Goal: Transaction & Acquisition: Purchase product/service

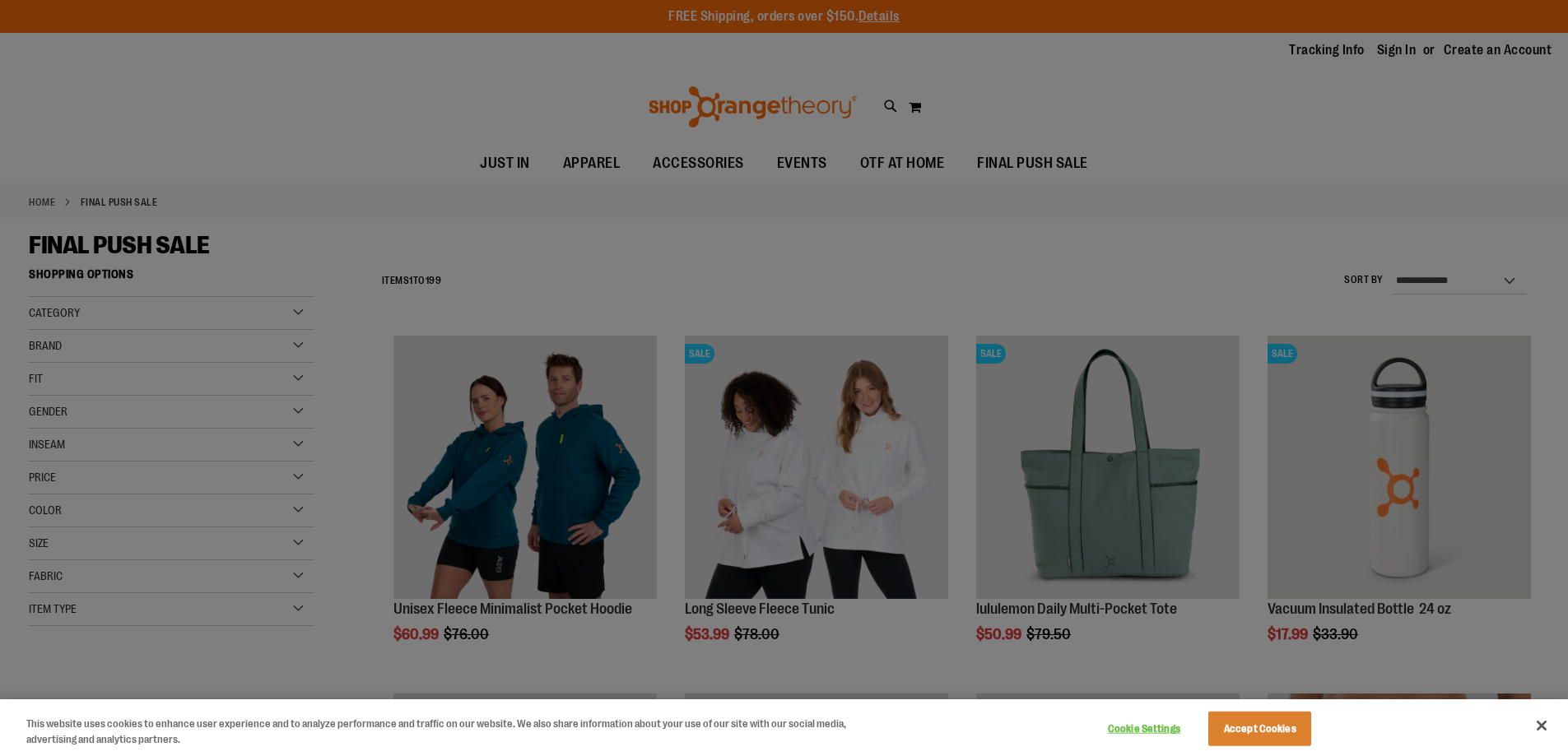
type input "**********"
click at [1239, 732] on button "Accept Cookies" at bounding box center [1259, 728] width 103 height 34
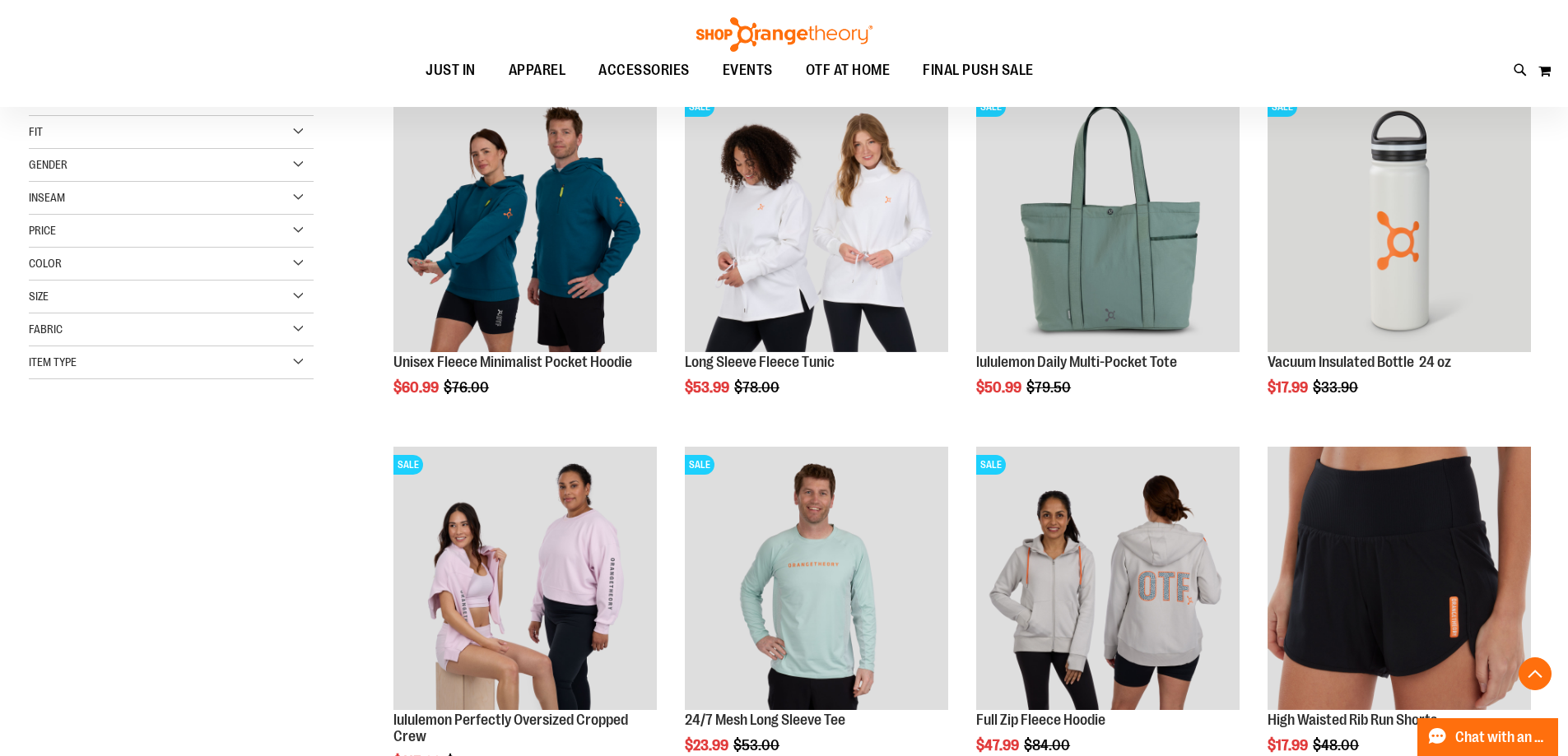
scroll to position [411, 0]
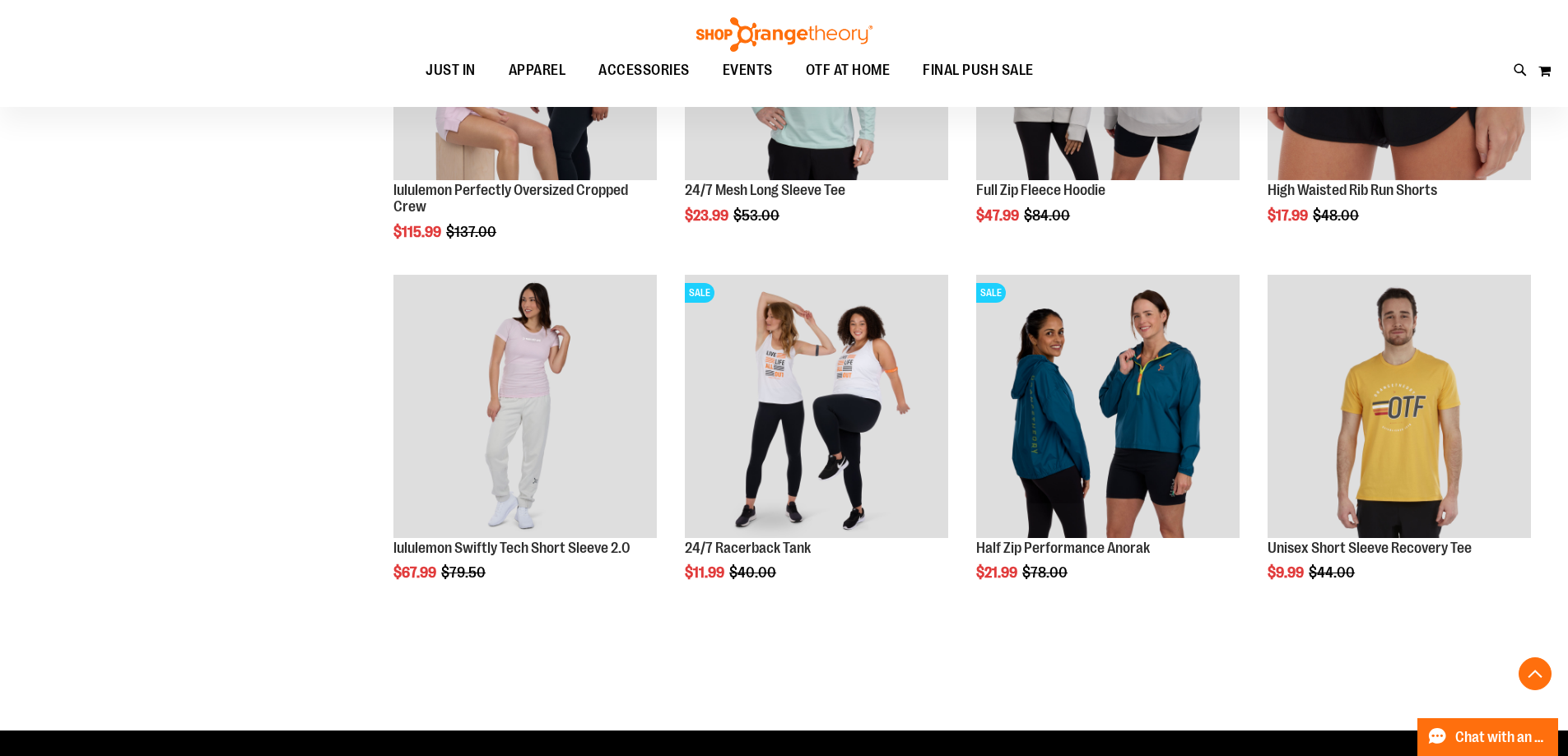
scroll to position [822, 0]
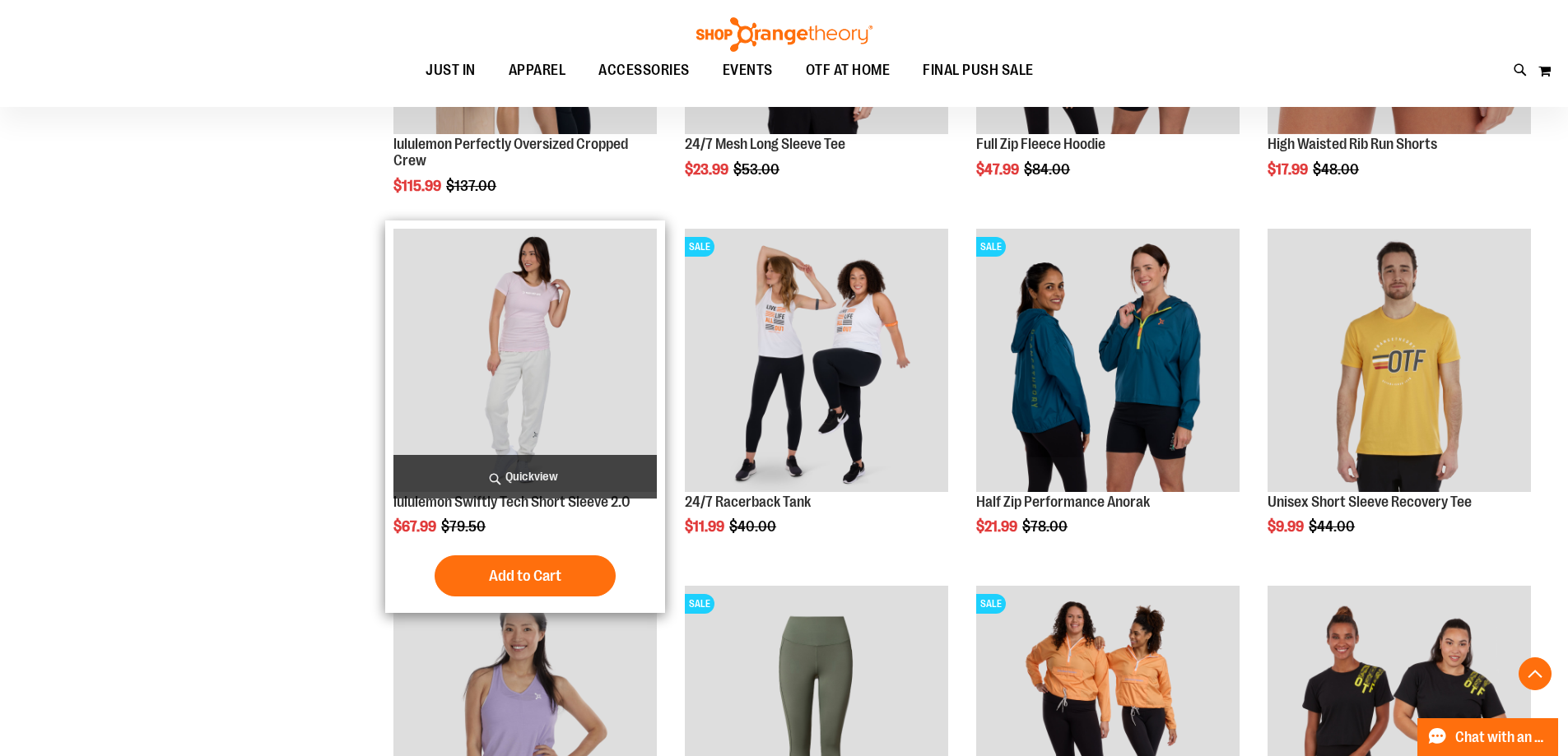
click at [500, 329] on img "product" at bounding box center [525, 360] width 264 height 264
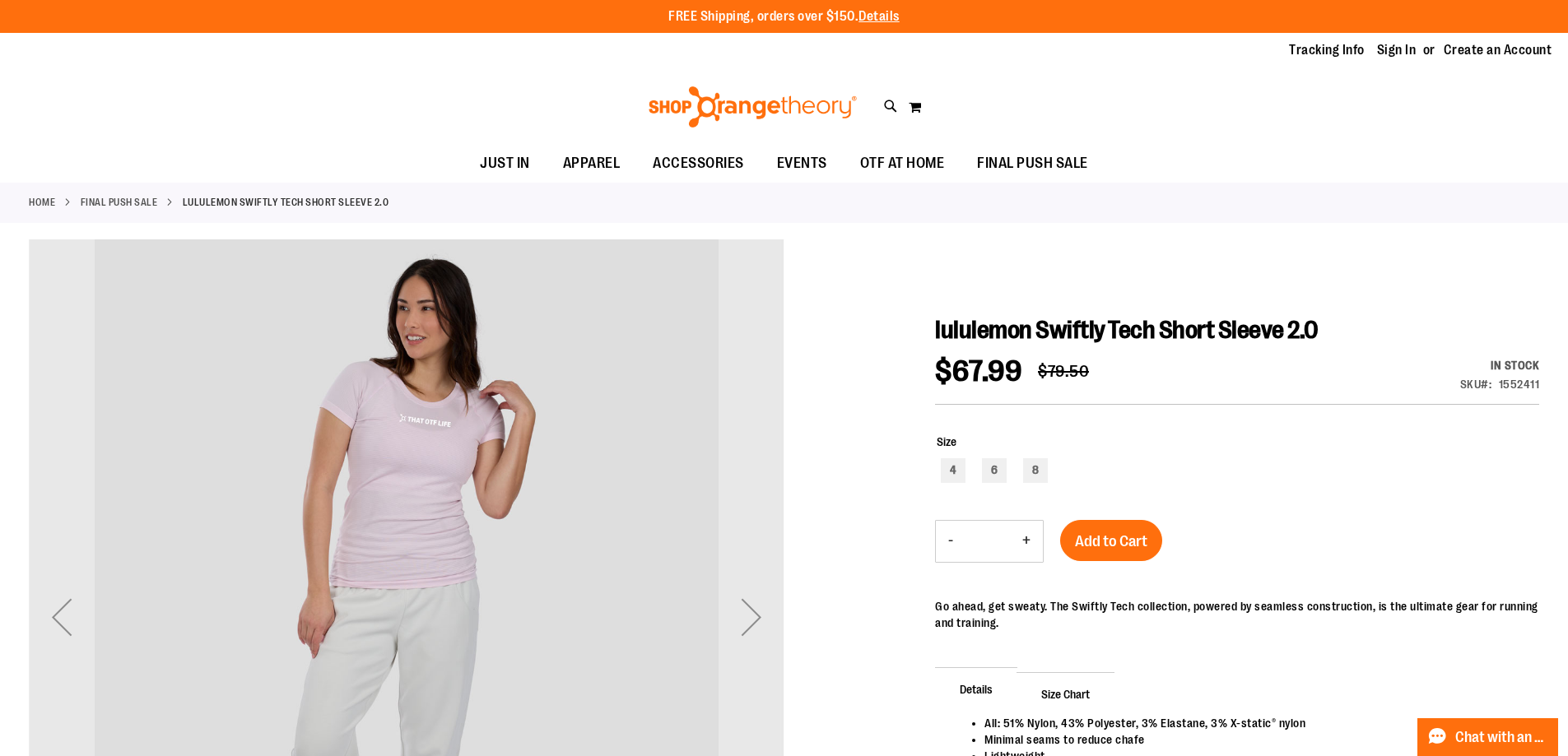
type input "**********"
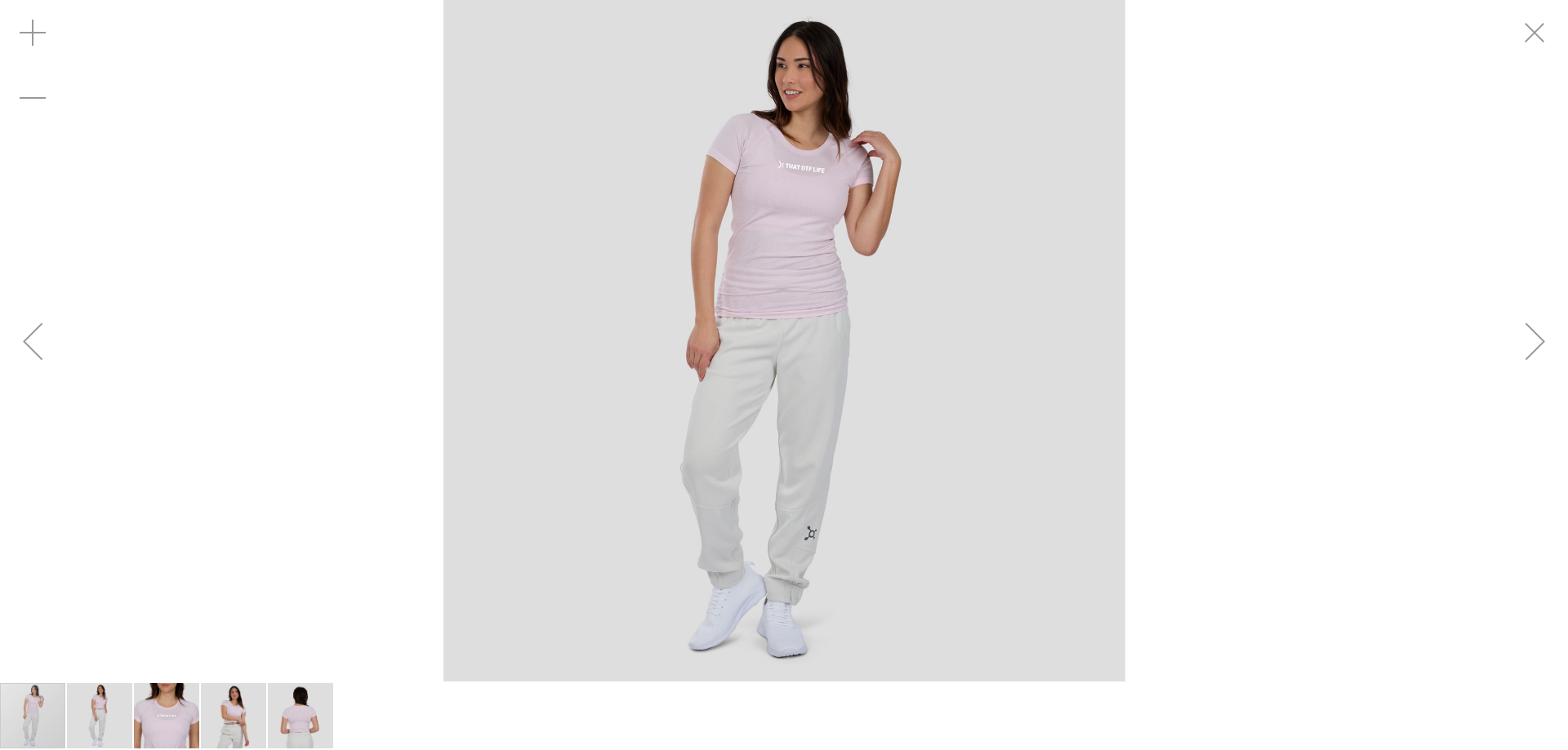
click at [919, 309] on img "carousel" at bounding box center [784, 340] width 682 height 681
click at [1541, 344] on div "Next" at bounding box center [1535, 341] width 65 height 65
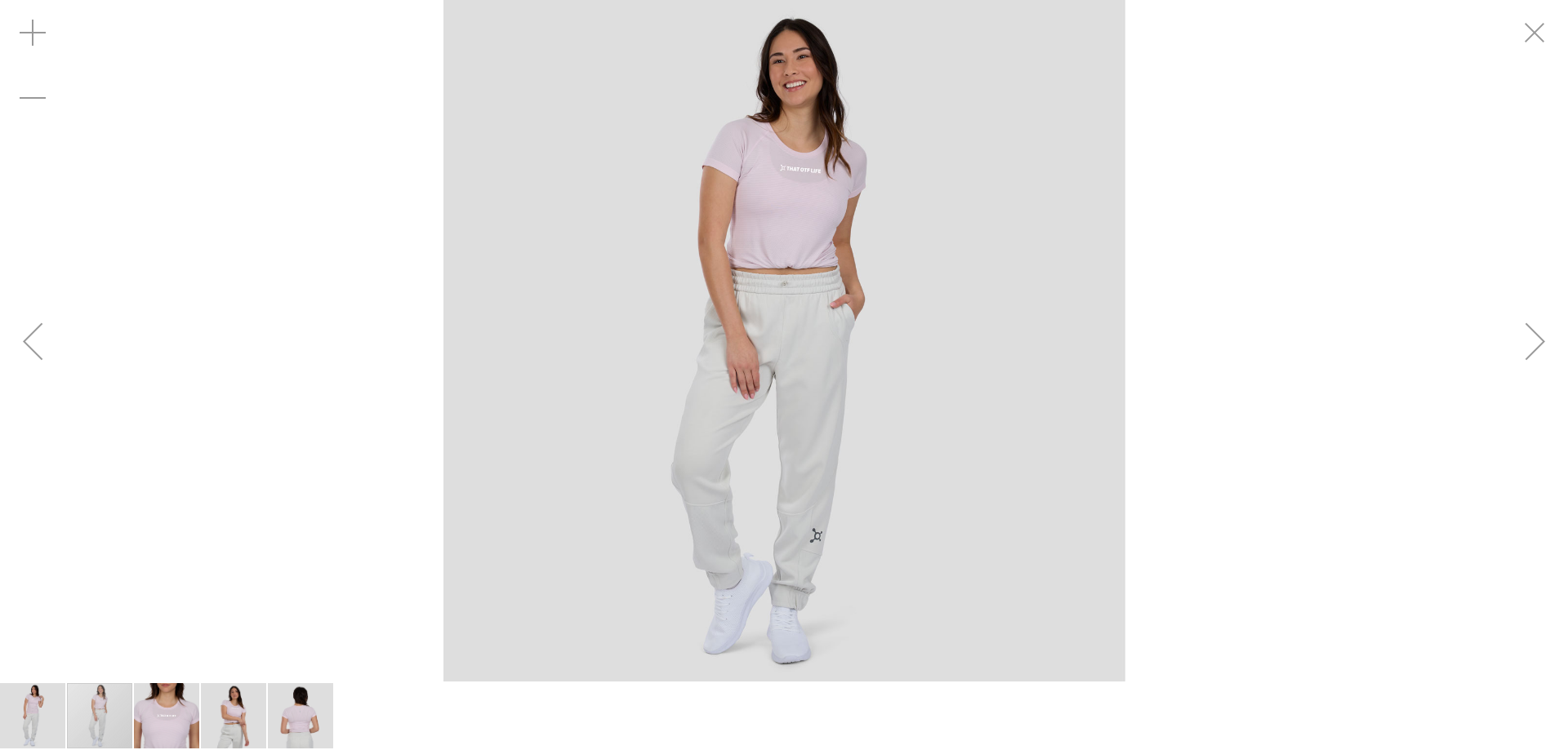
click at [1541, 344] on div "Next" at bounding box center [1535, 341] width 65 height 65
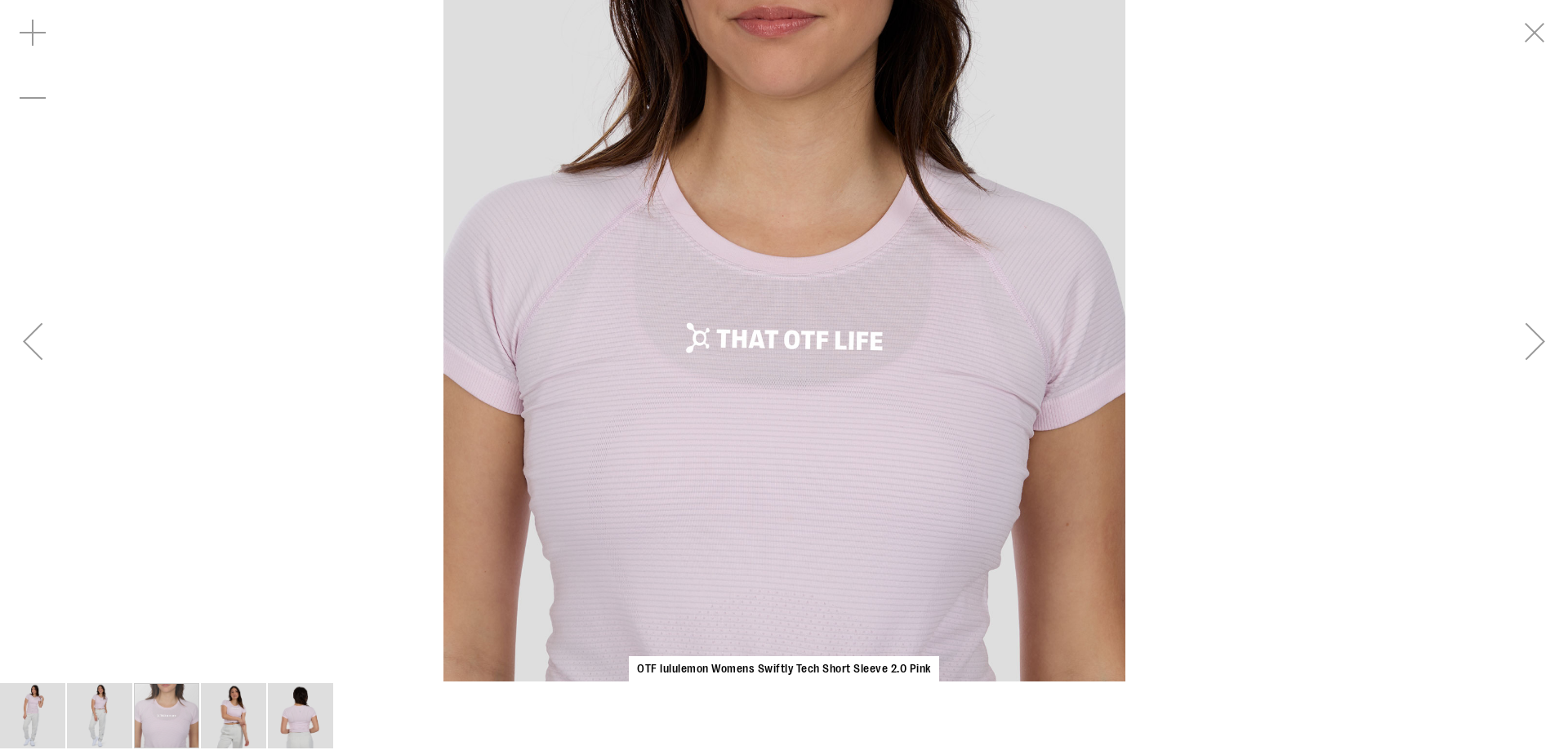
click at [1541, 344] on div "Next" at bounding box center [1535, 341] width 65 height 65
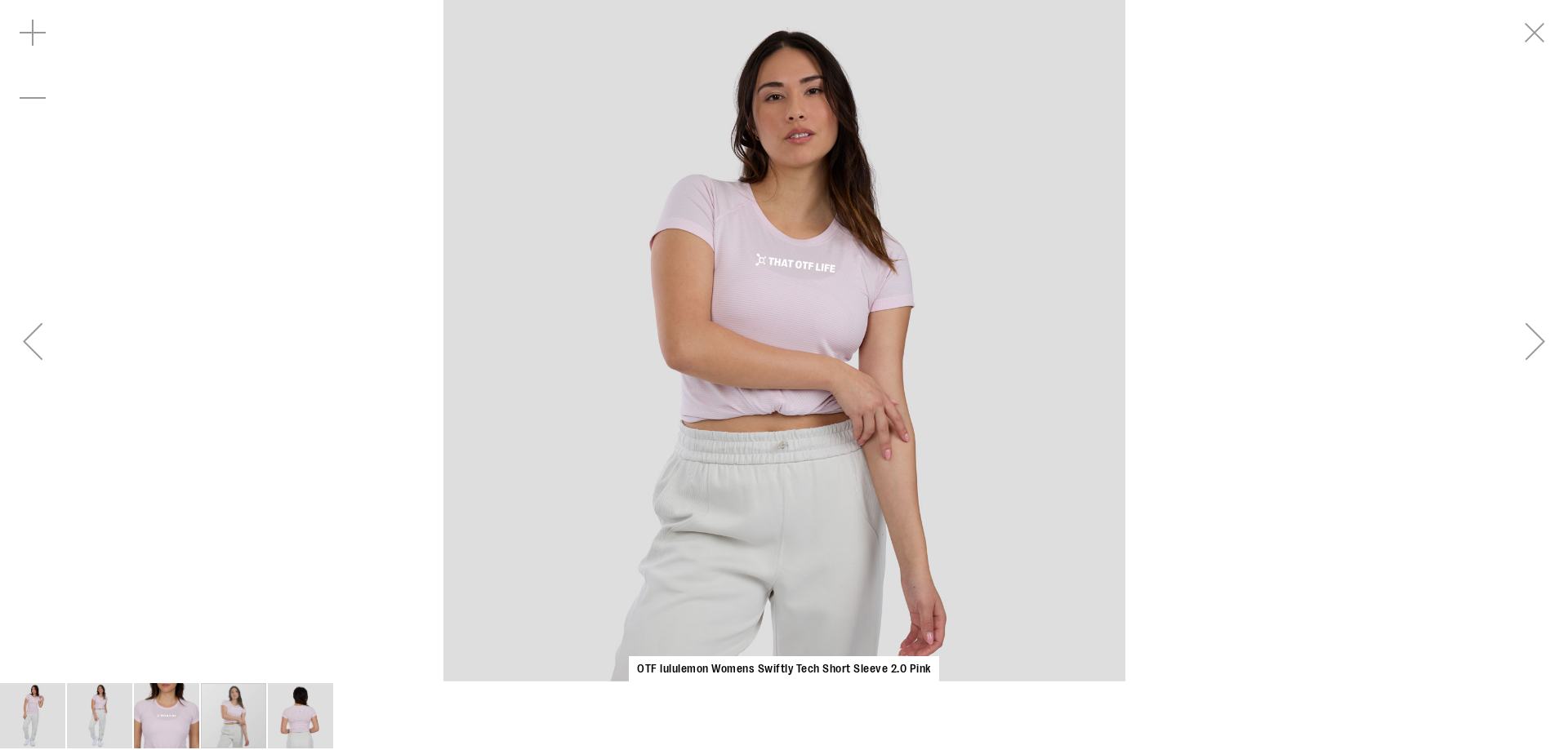
click at [1541, 344] on div "Next" at bounding box center [1535, 341] width 65 height 65
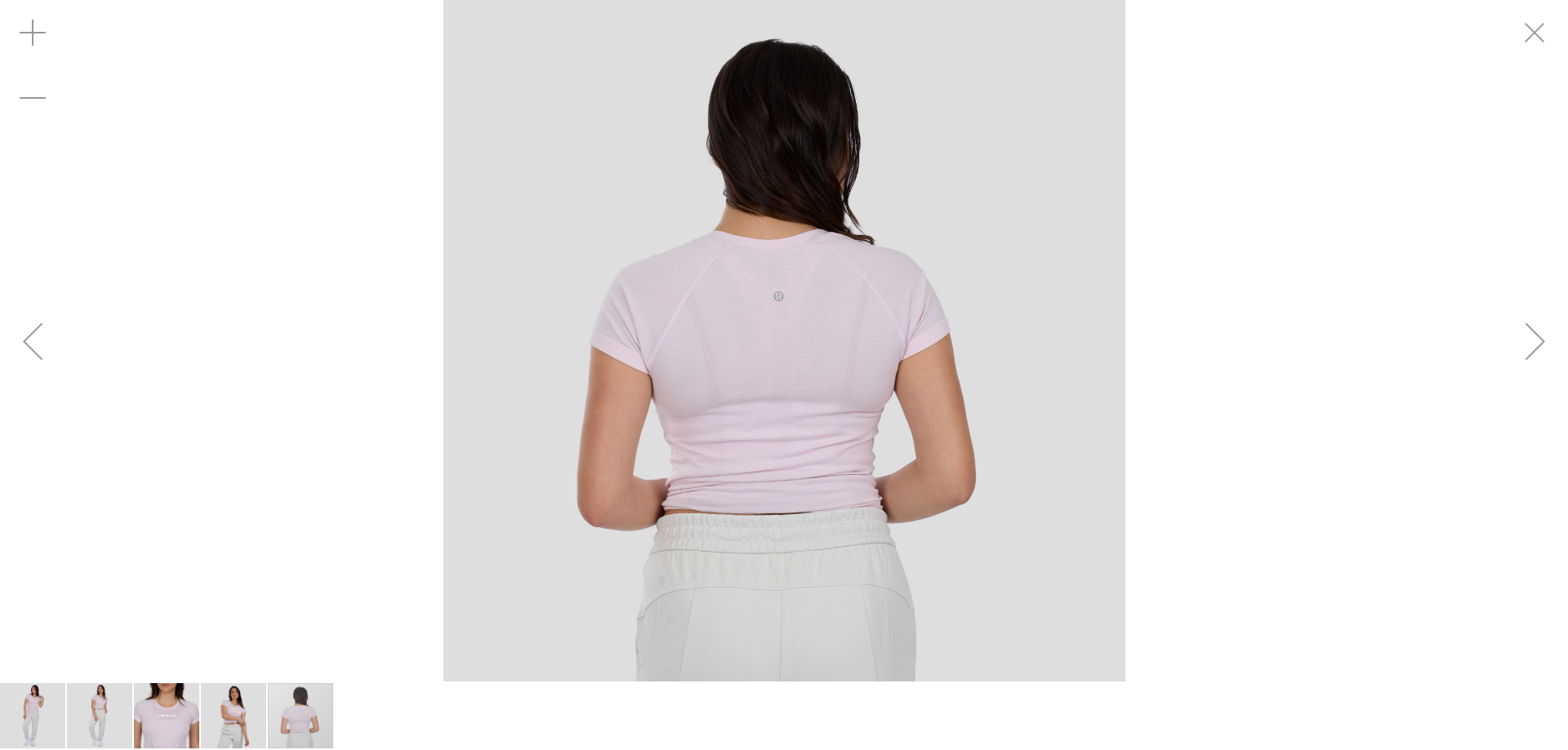
click at [1541, 344] on div "Next" at bounding box center [1535, 341] width 65 height 65
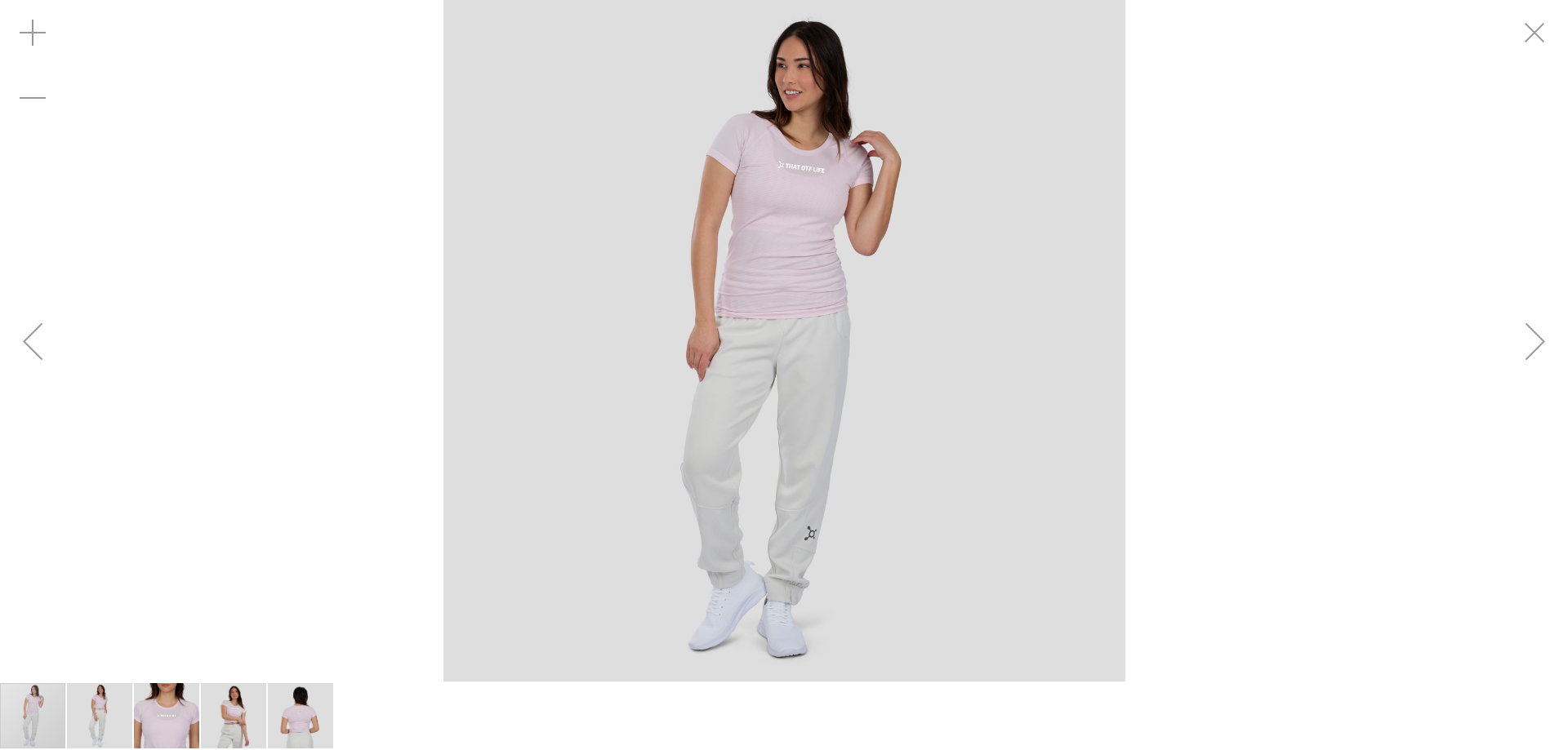
click at [1541, 344] on div "Next" at bounding box center [1535, 341] width 65 height 65
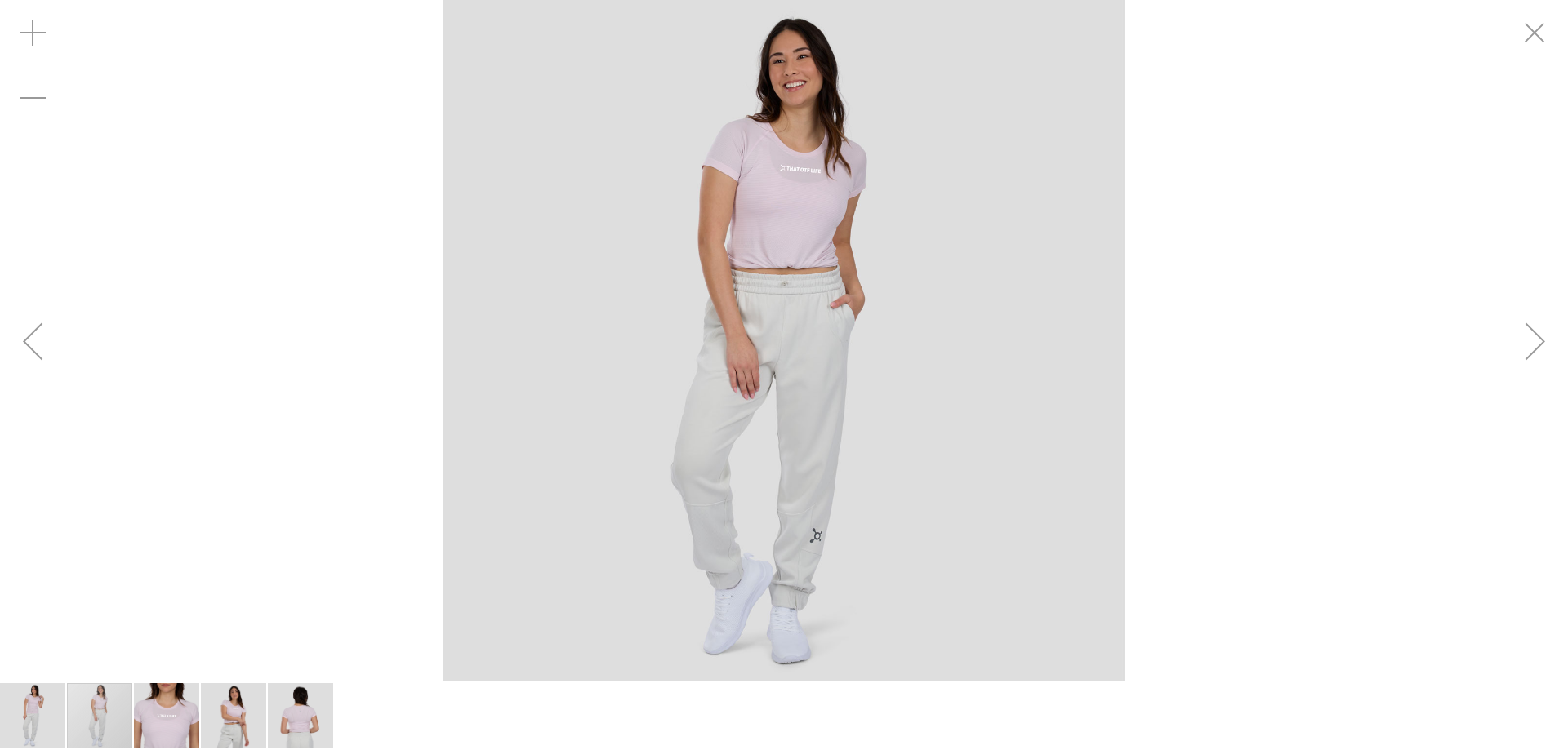
click at [1541, 344] on div "Next" at bounding box center [1535, 341] width 65 height 65
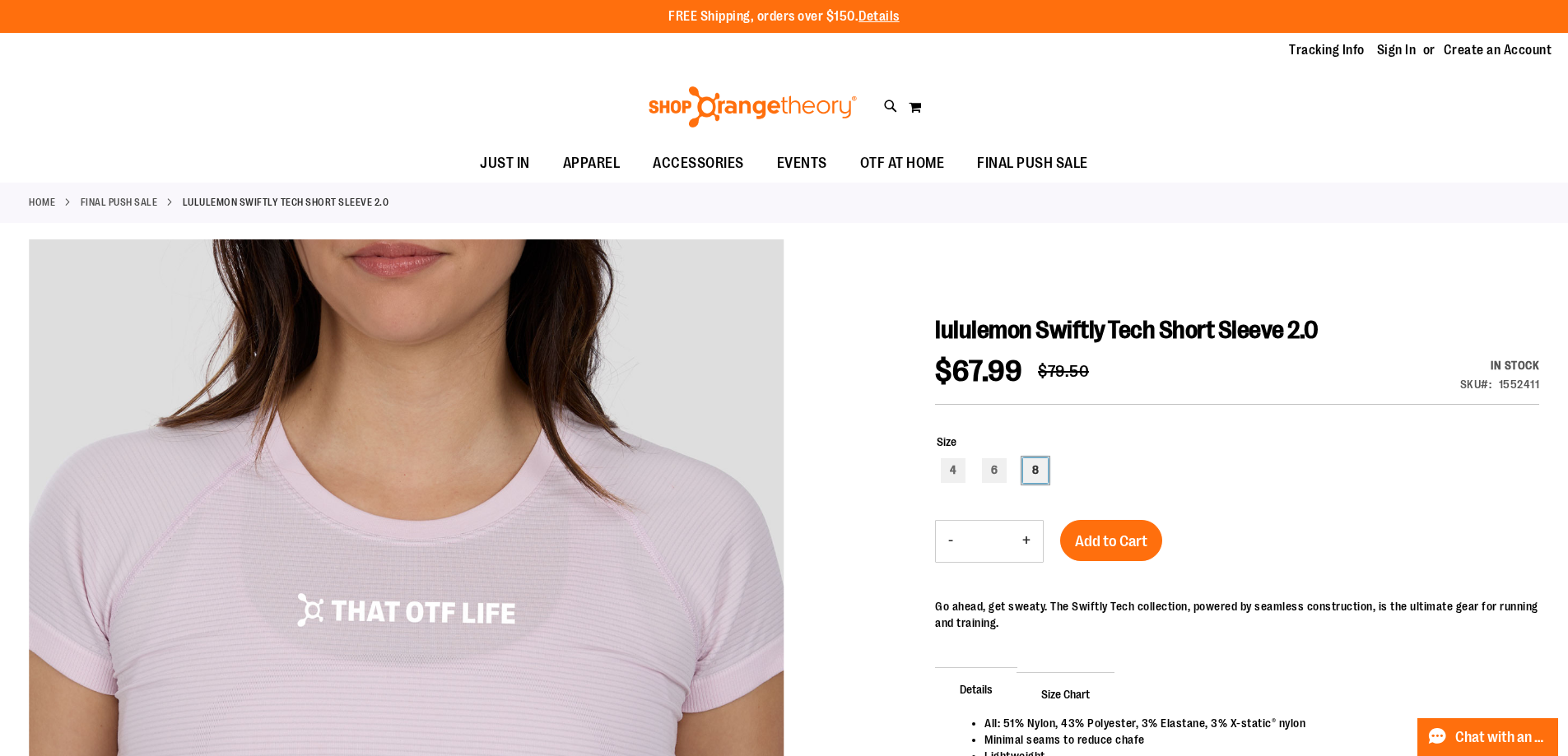
click at [1032, 477] on div "8" at bounding box center [1036, 471] width 25 height 25
type input "***"
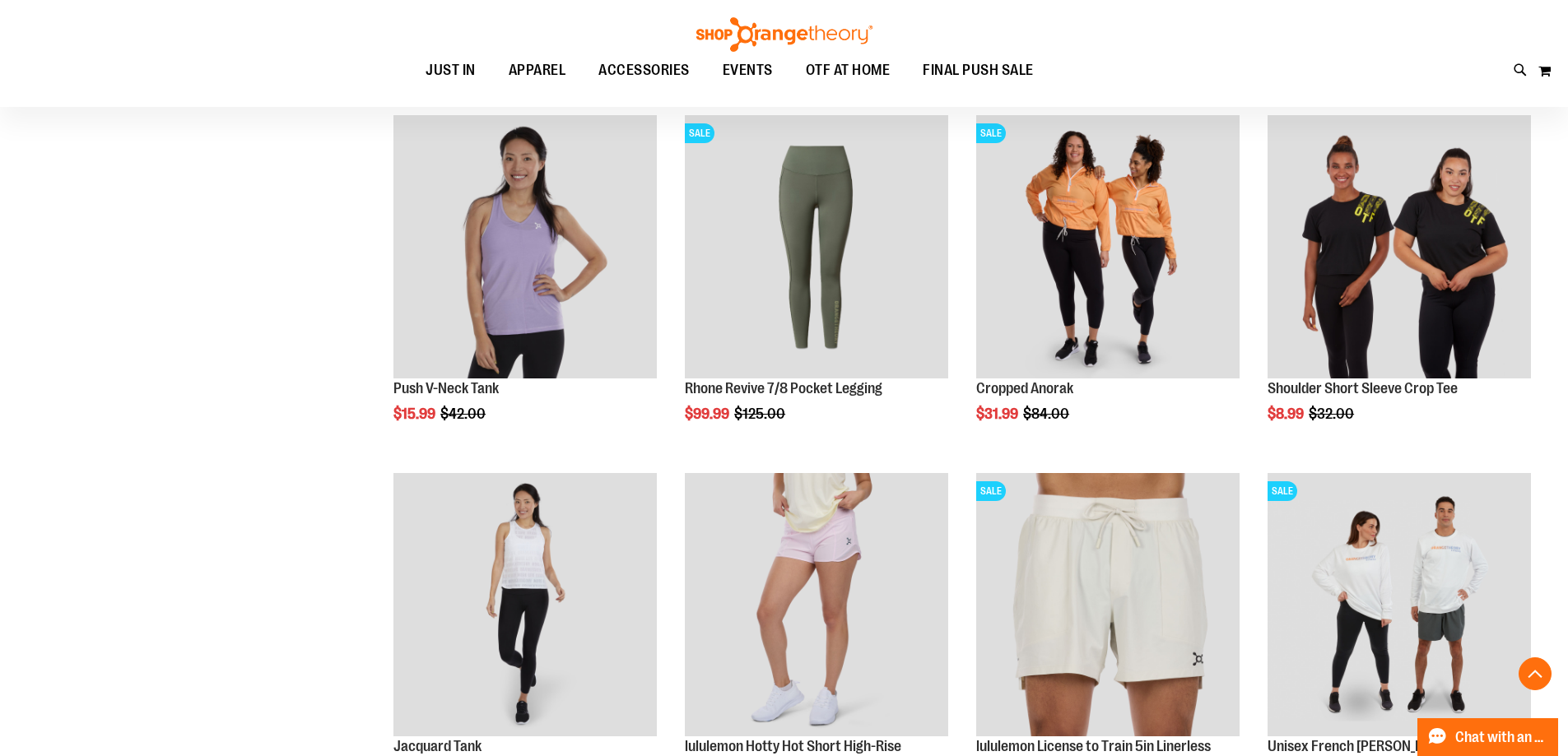
scroll to position [1559, 0]
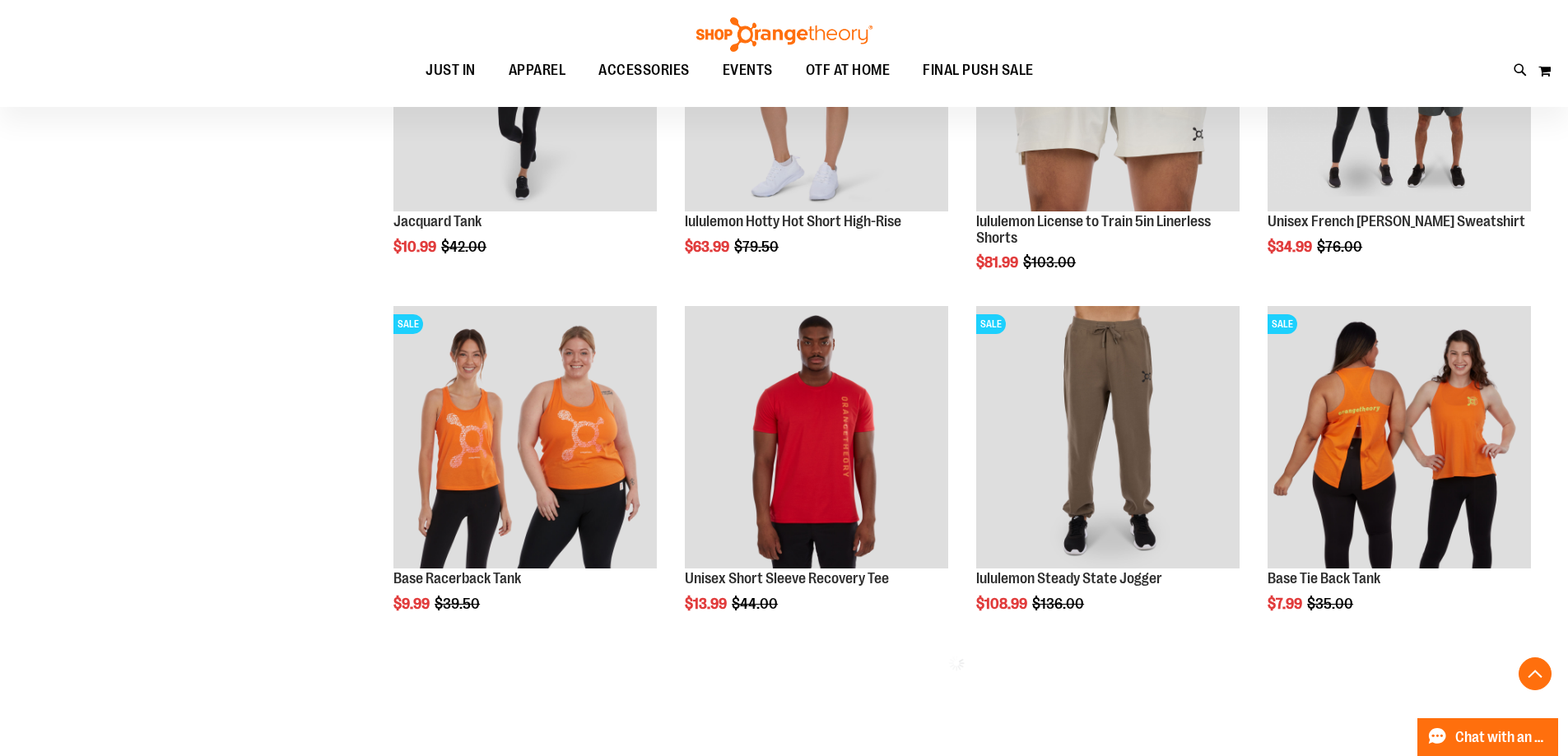
scroll to position [2053, 0]
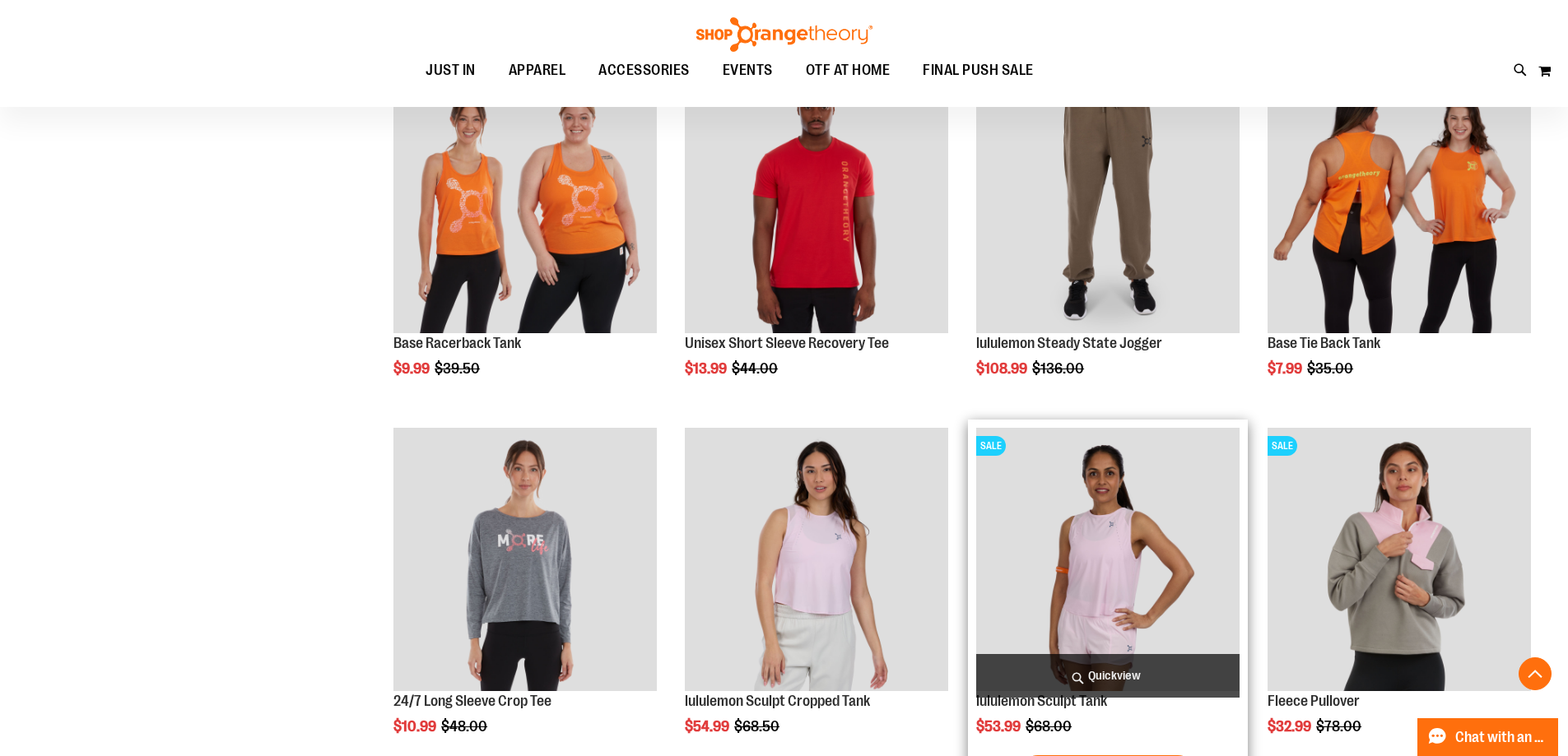
type input "**********"
click at [1114, 519] on img "product" at bounding box center [1108, 560] width 264 height 264
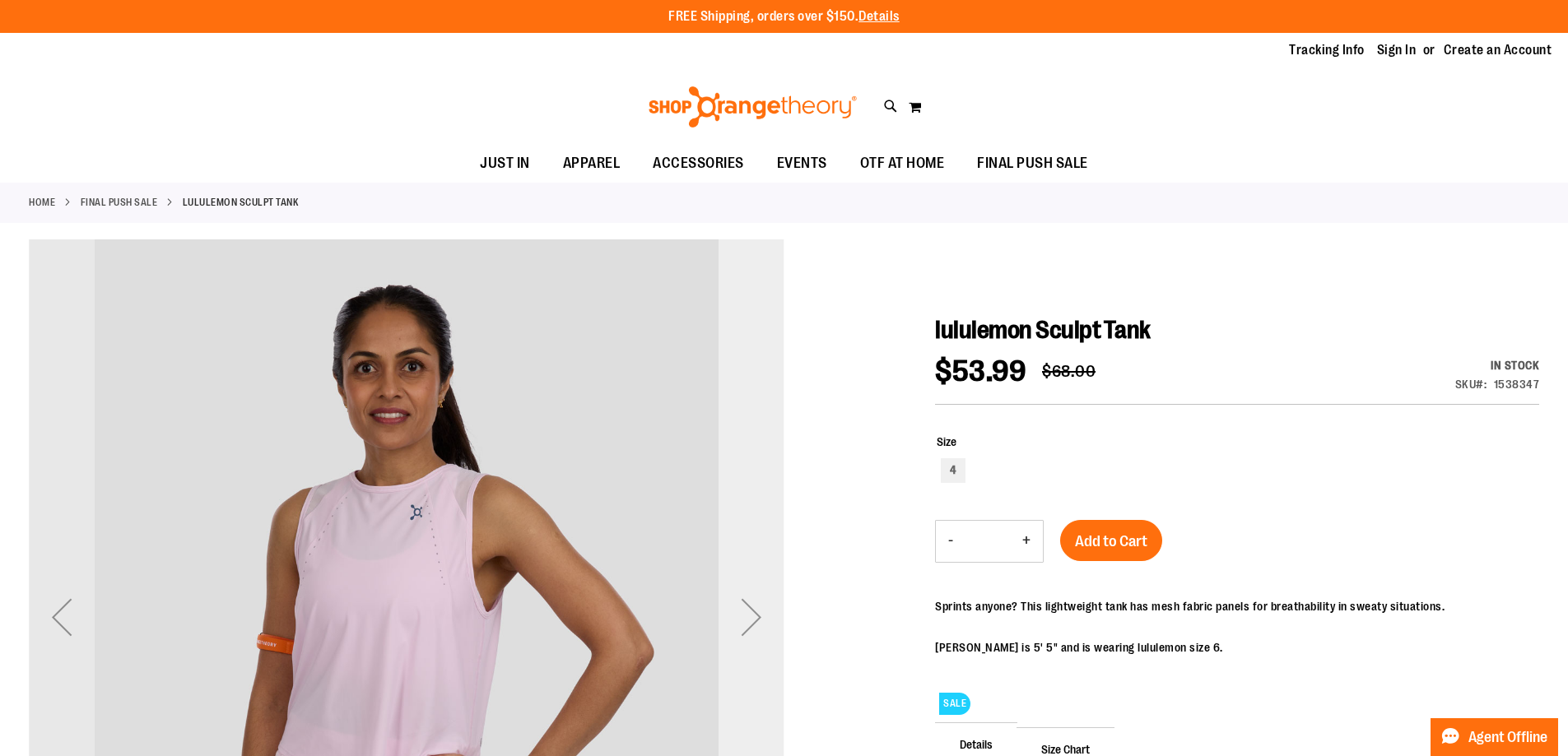
type input "**********"
click at [752, 612] on div "Next" at bounding box center [751, 617] width 66 height 66
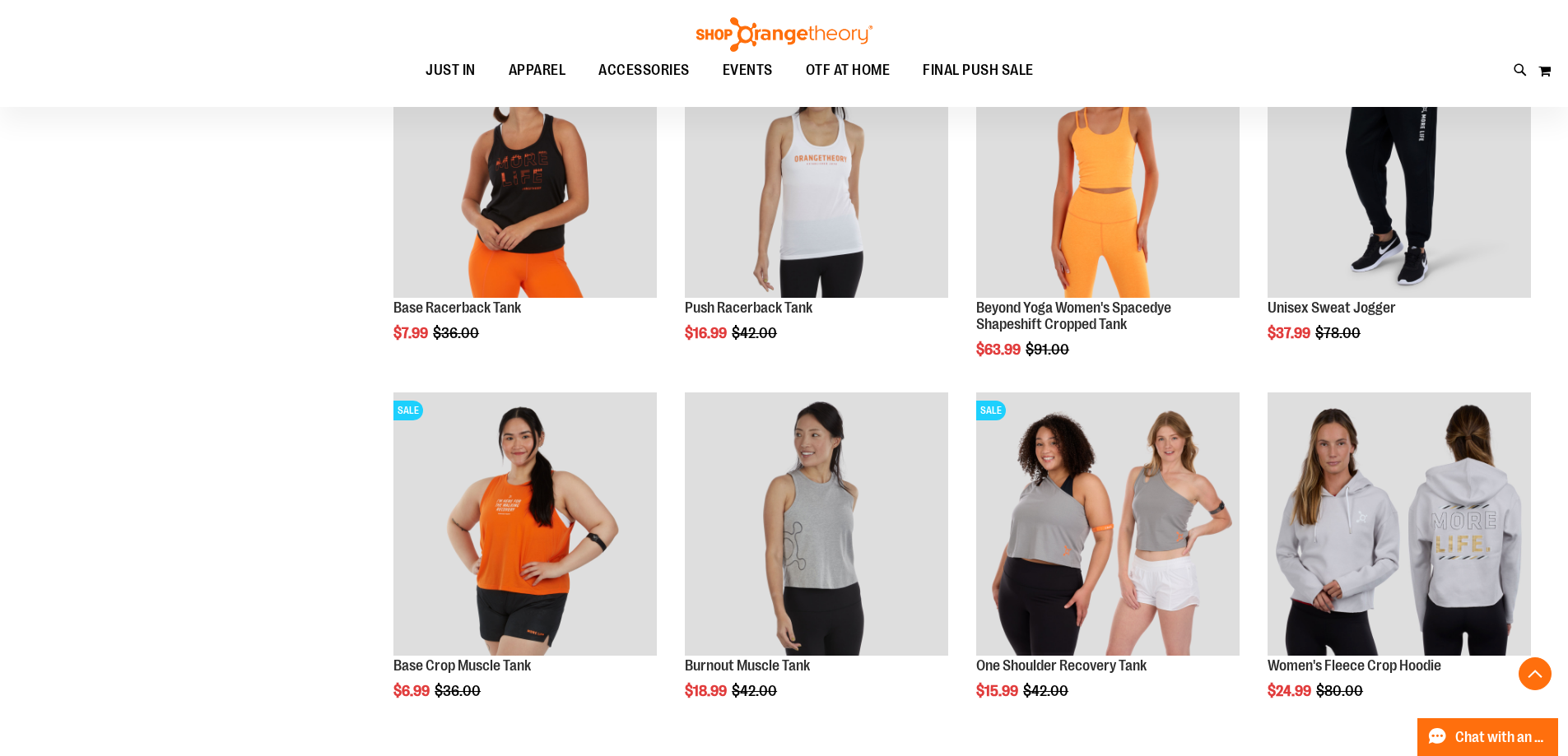
scroll to position [1444, 0]
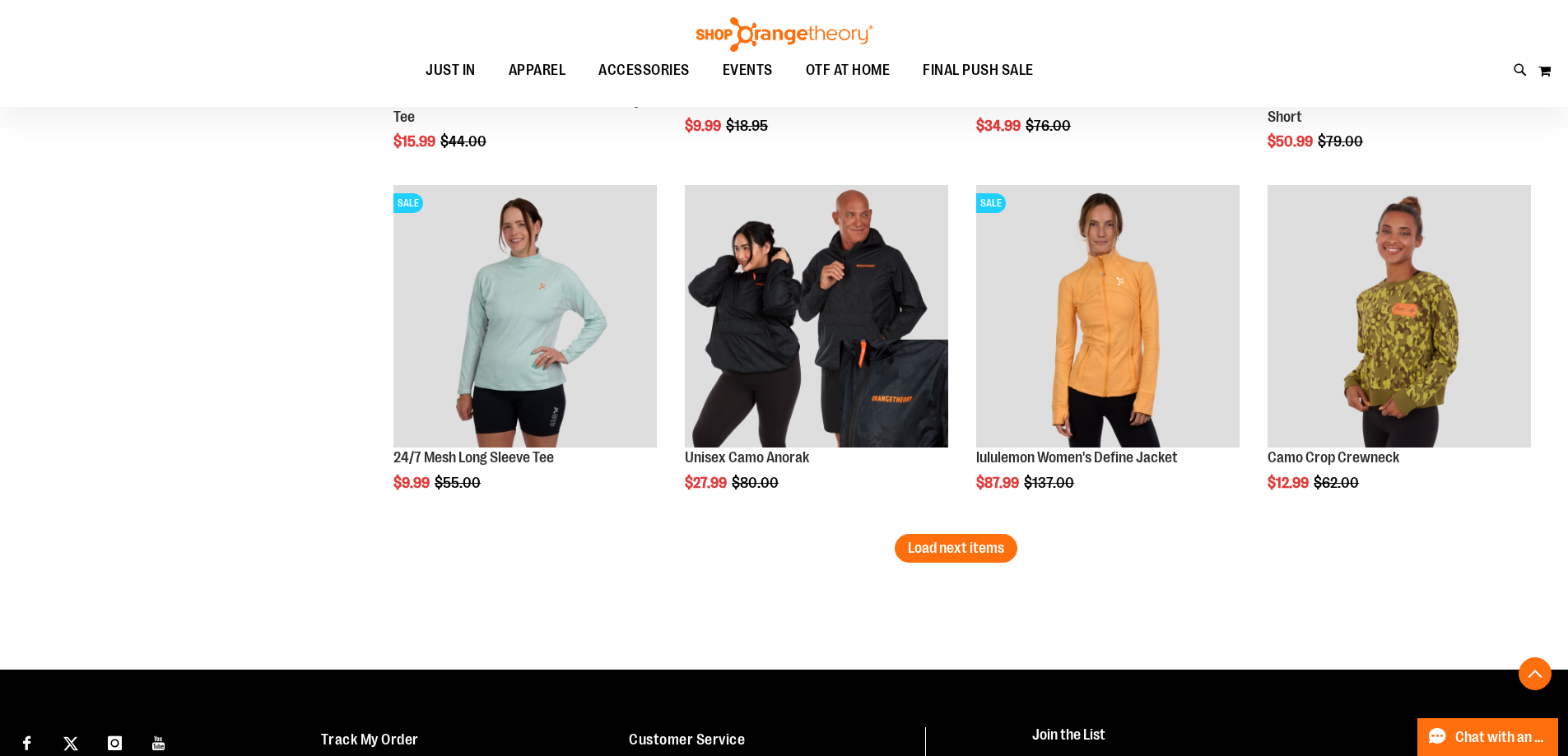
scroll to position [3042, 0]
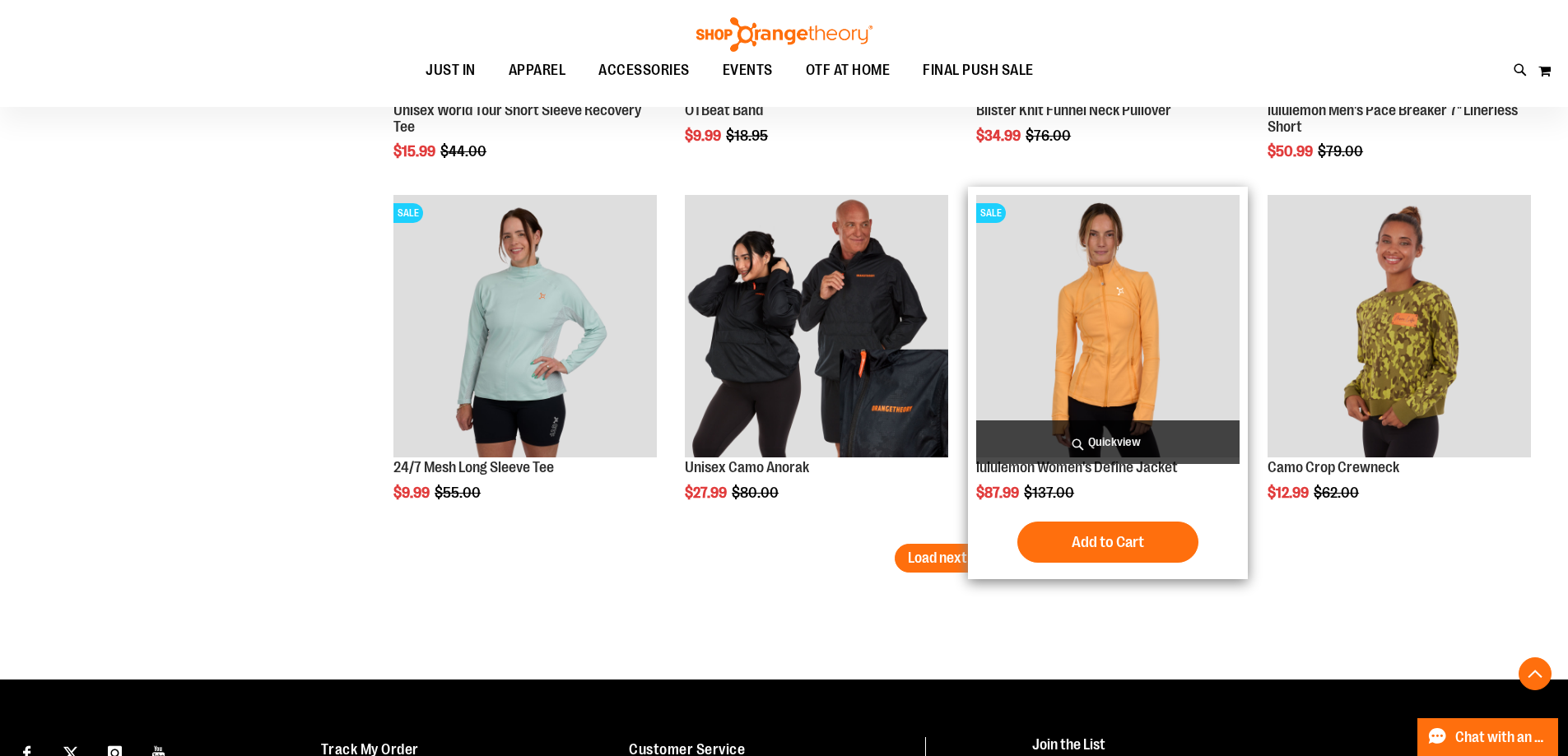
type input "**********"
click at [1100, 309] on img "product" at bounding box center [1108, 327] width 264 height 264
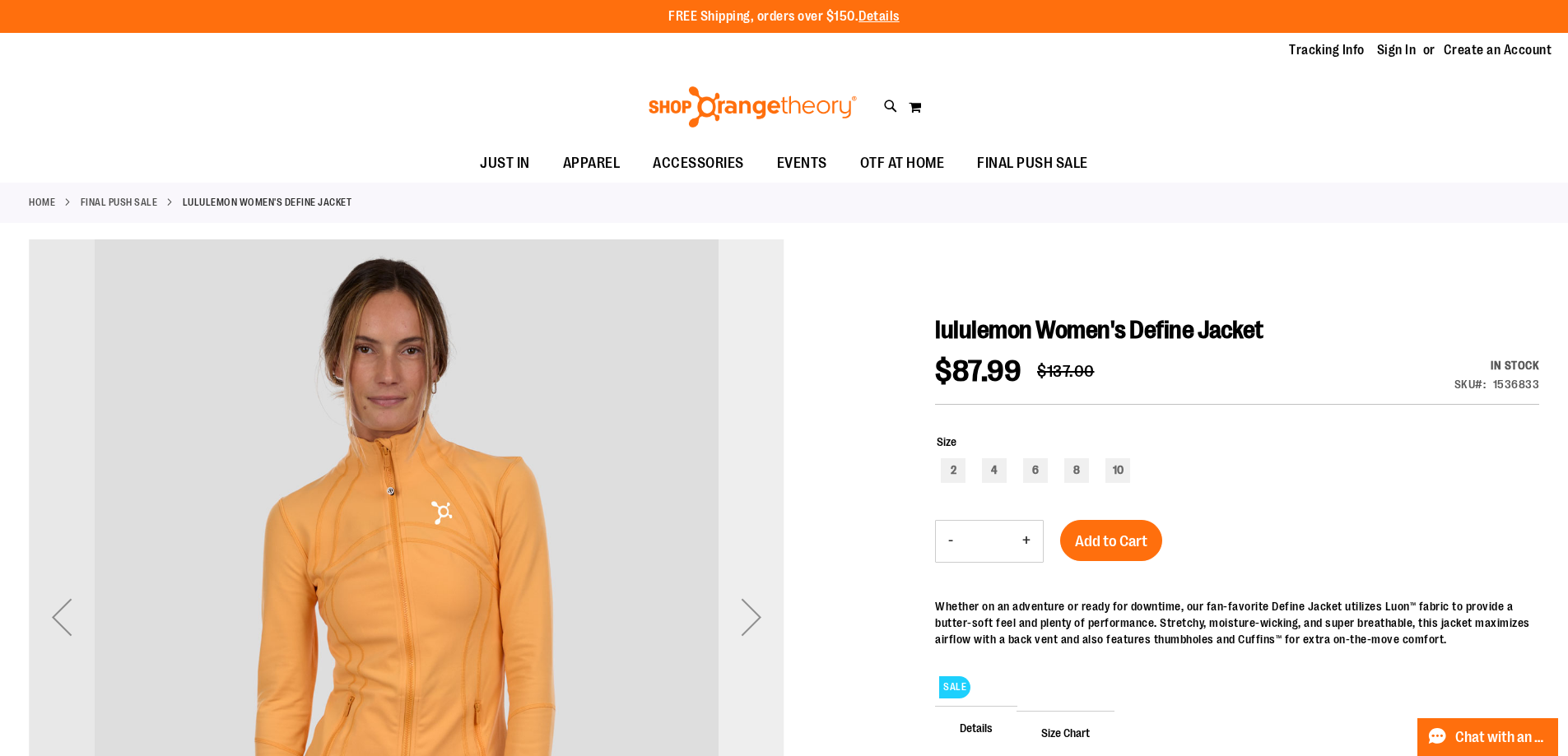
type input "**********"
click at [751, 619] on div "Next" at bounding box center [751, 617] width 66 height 66
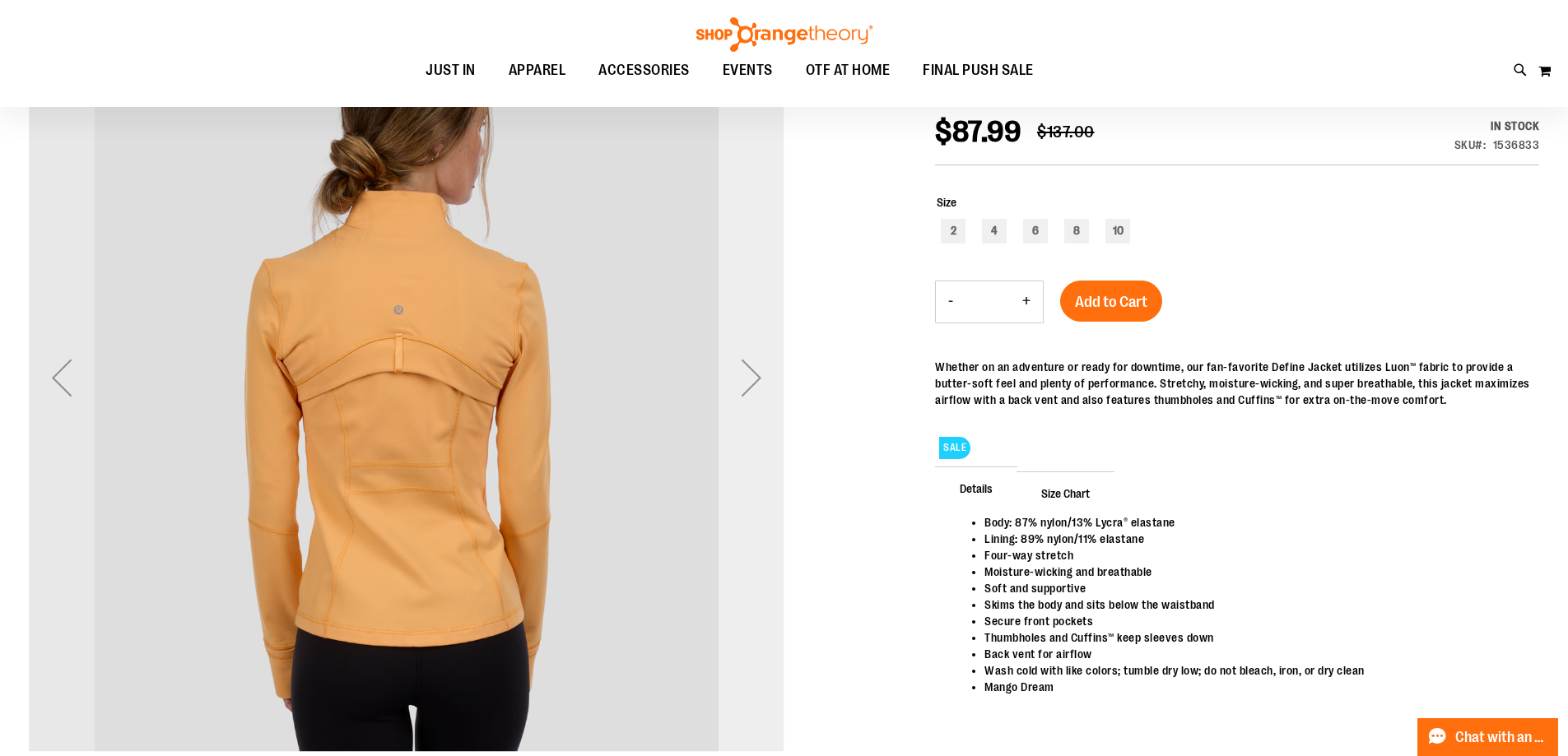
scroll to position [246, 0]
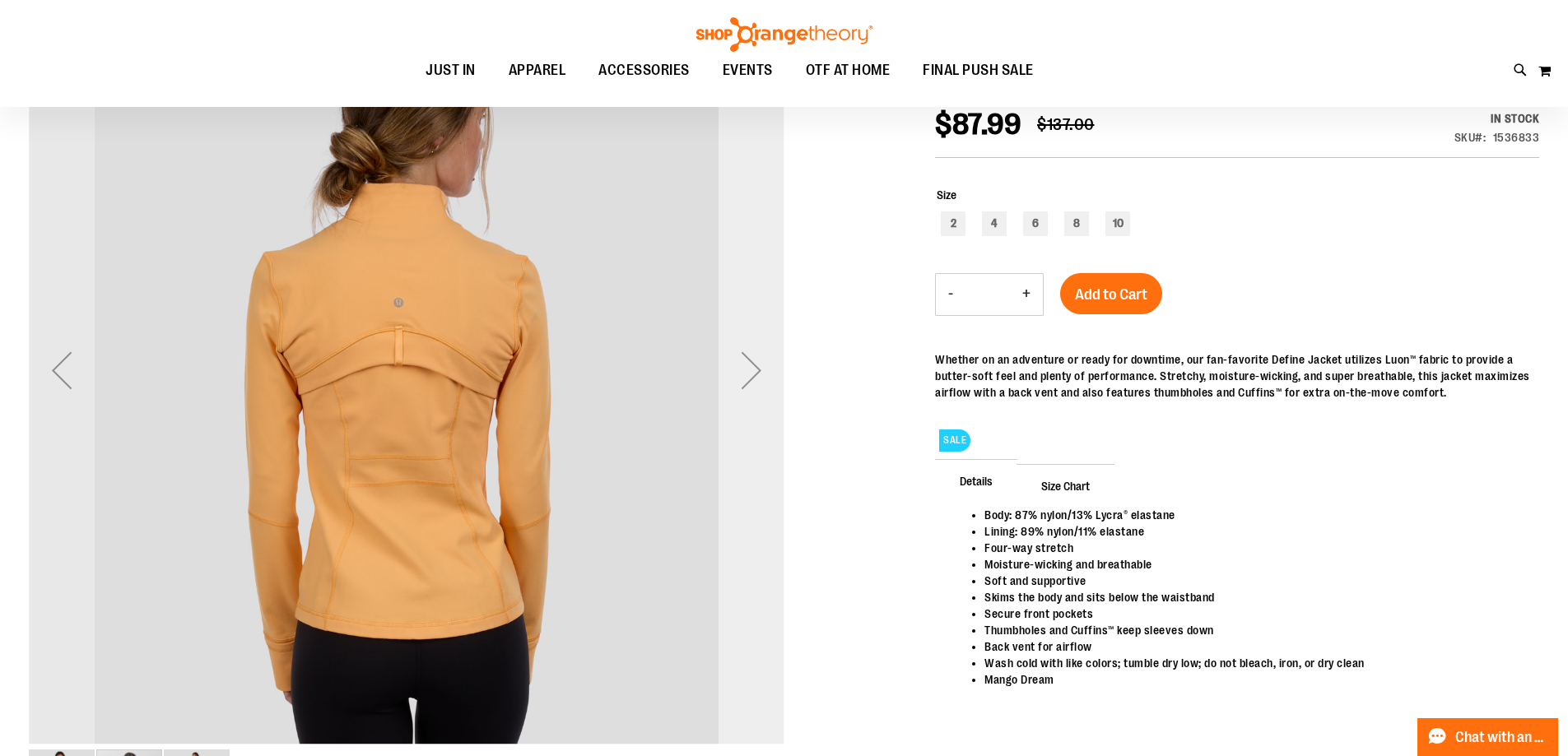
click at [757, 377] on div "Next" at bounding box center [751, 370] width 66 height 66
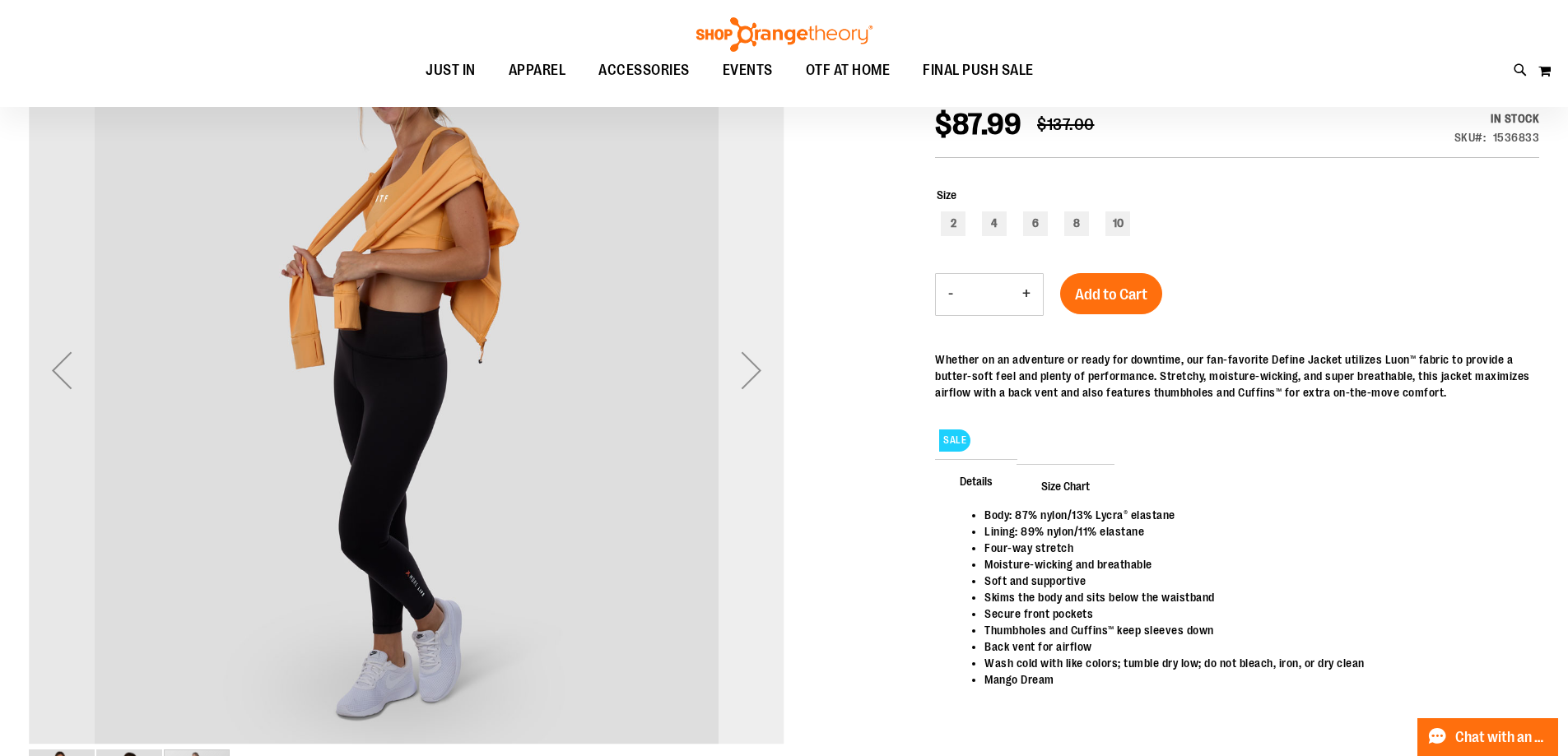
click at [757, 377] on div "Next" at bounding box center [751, 370] width 66 height 66
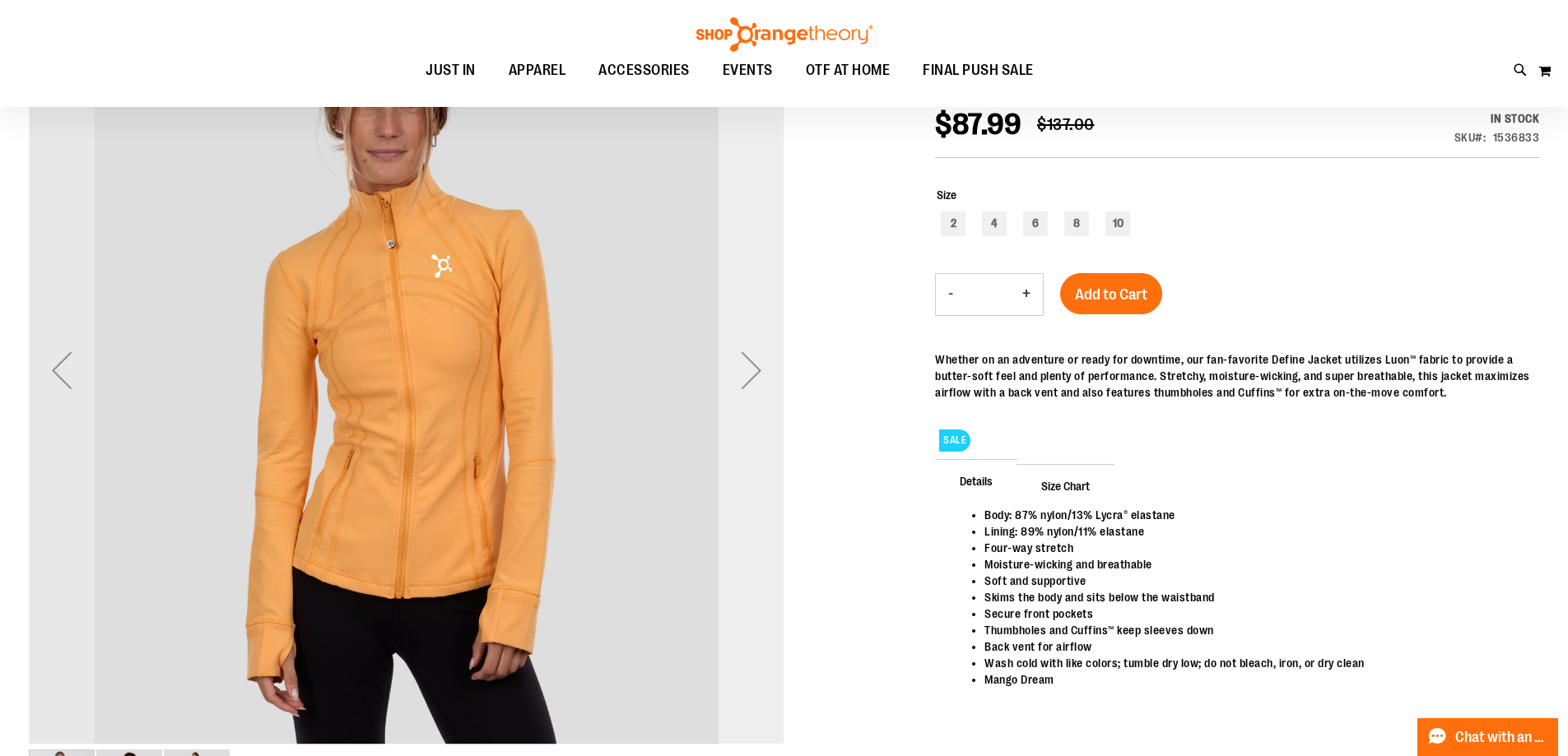
click at [757, 377] on div "Next" at bounding box center [751, 370] width 66 height 66
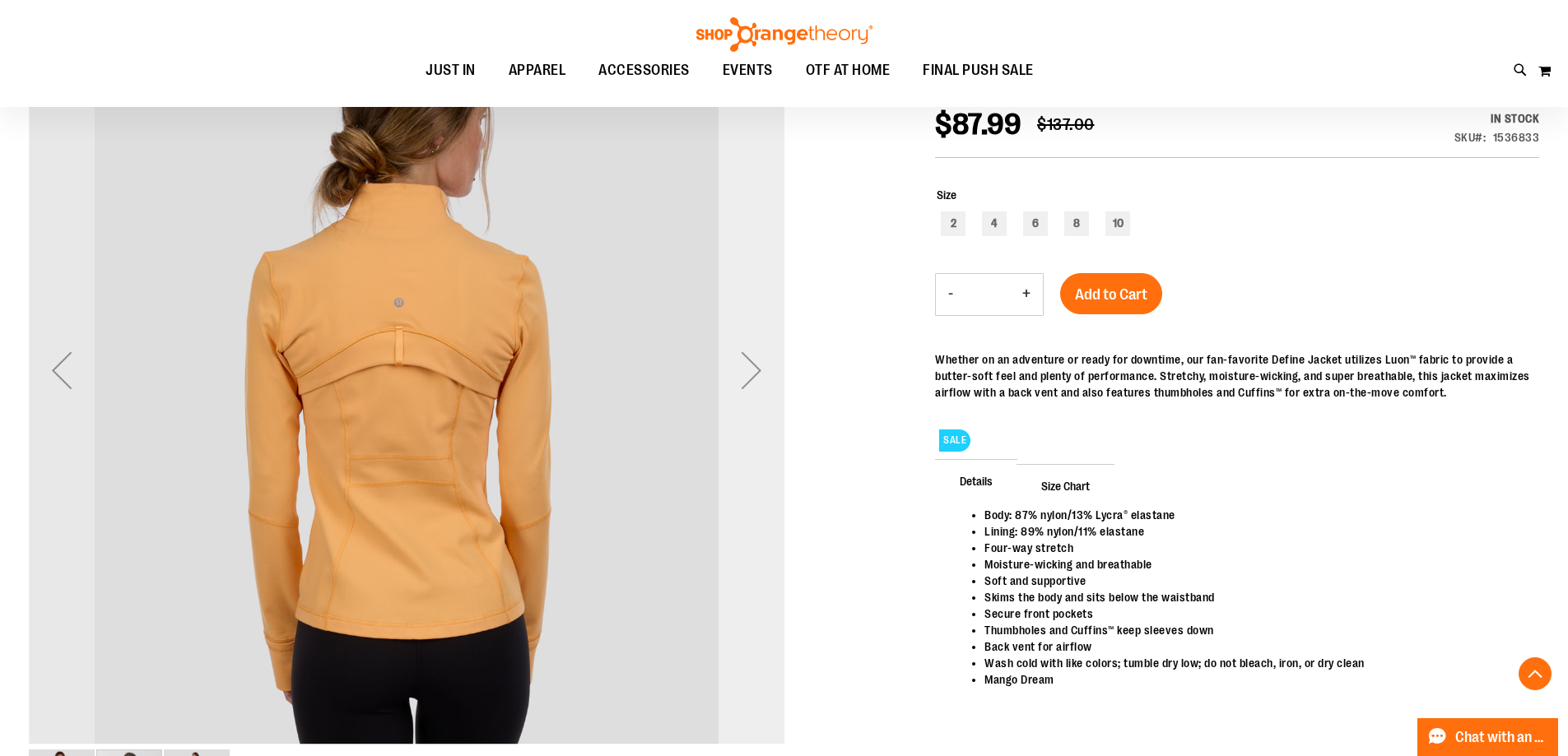
scroll to position [986, 0]
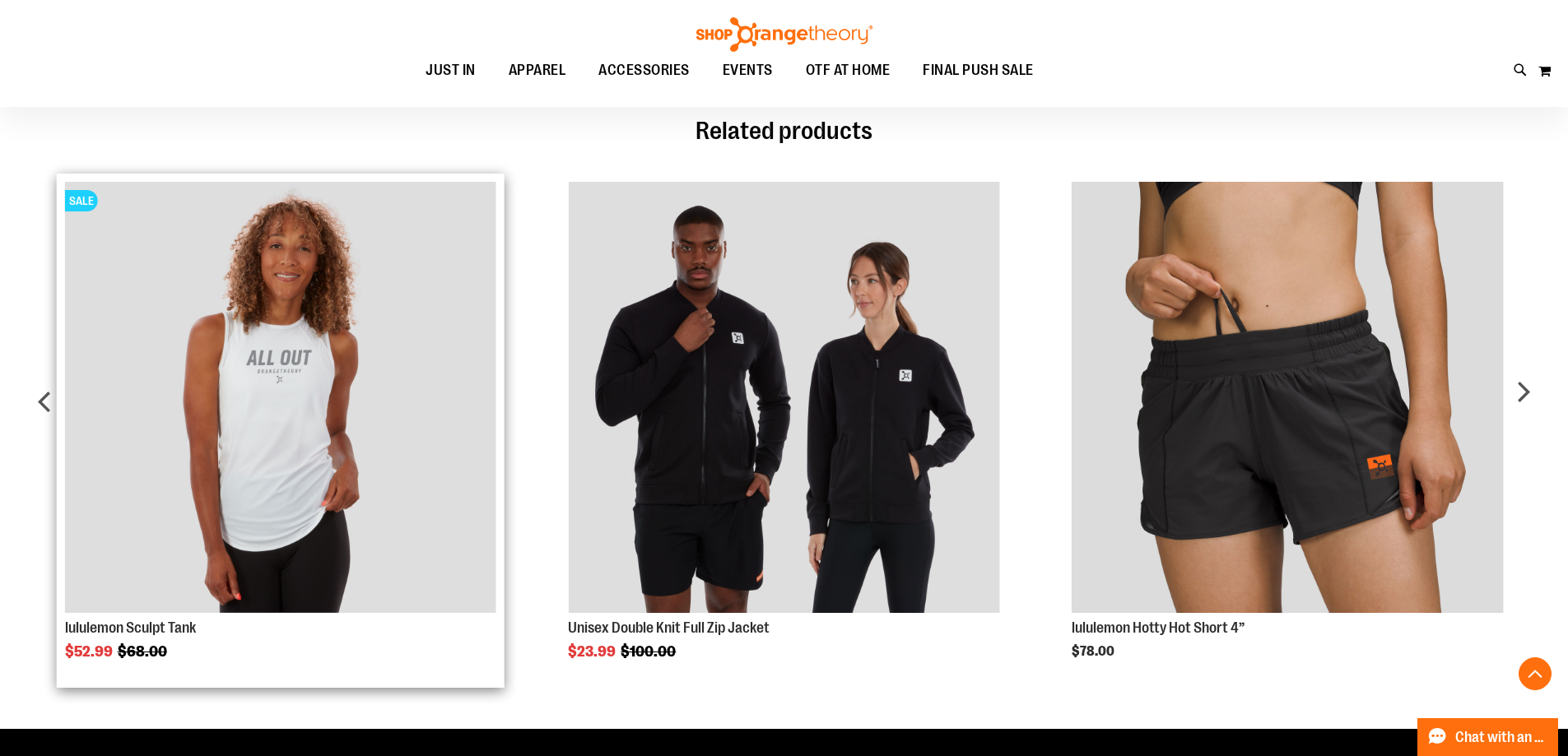
click at [255, 478] on img "Product Page Link" at bounding box center [281, 397] width 432 height 431
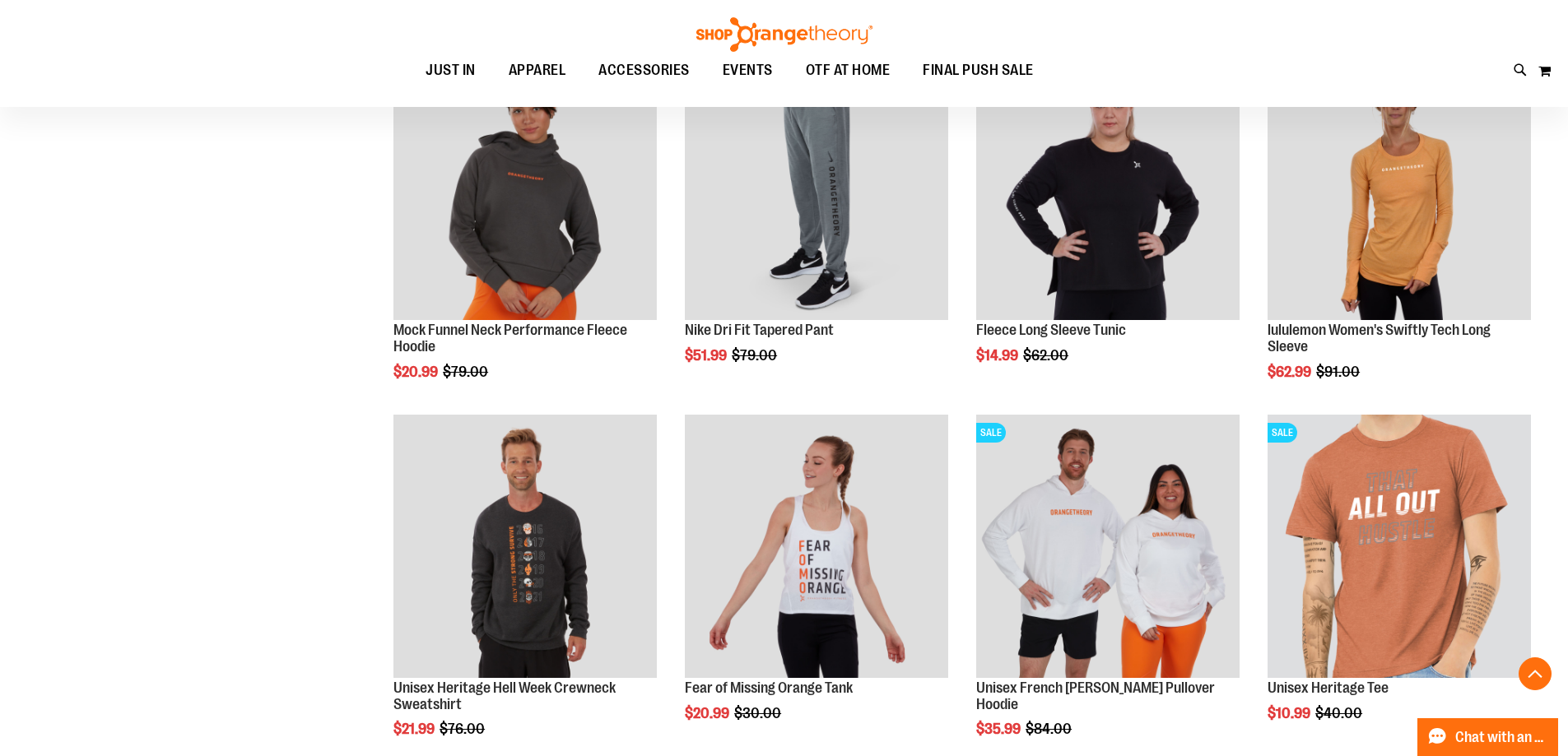
scroll to position [1645, 0]
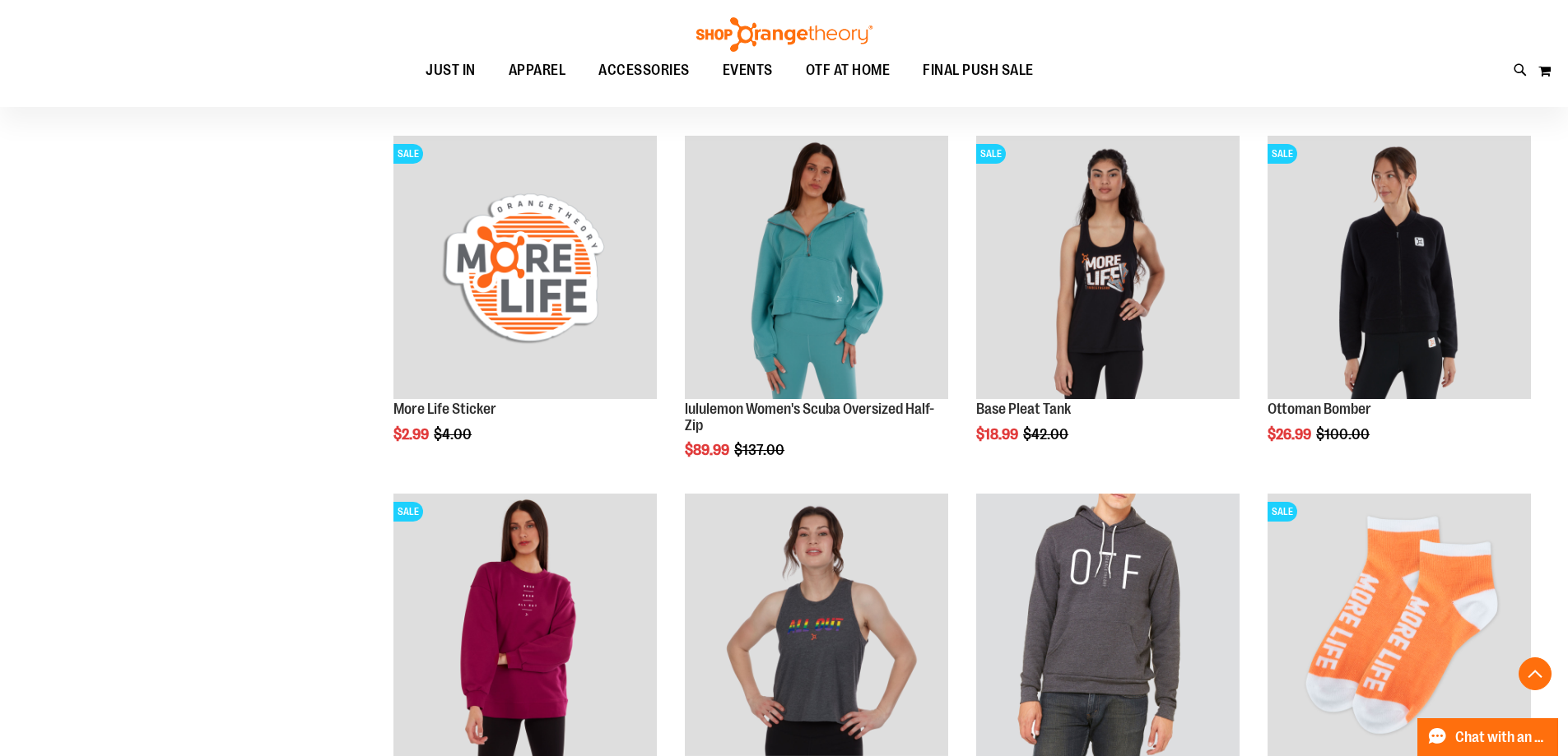
scroll to position [2714, 0]
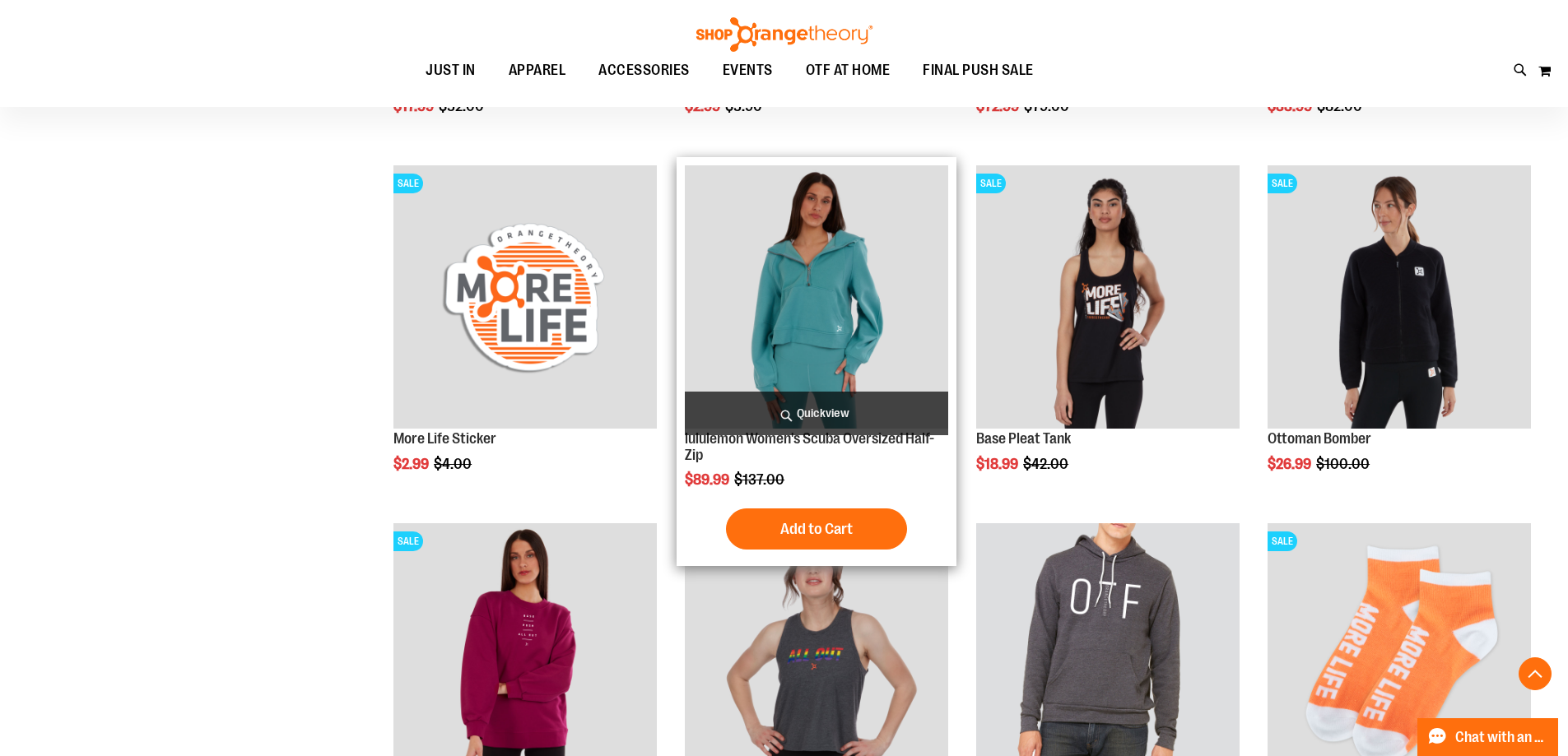
type input "**********"
click at [866, 310] on img "product" at bounding box center [817, 297] width 264 height 264
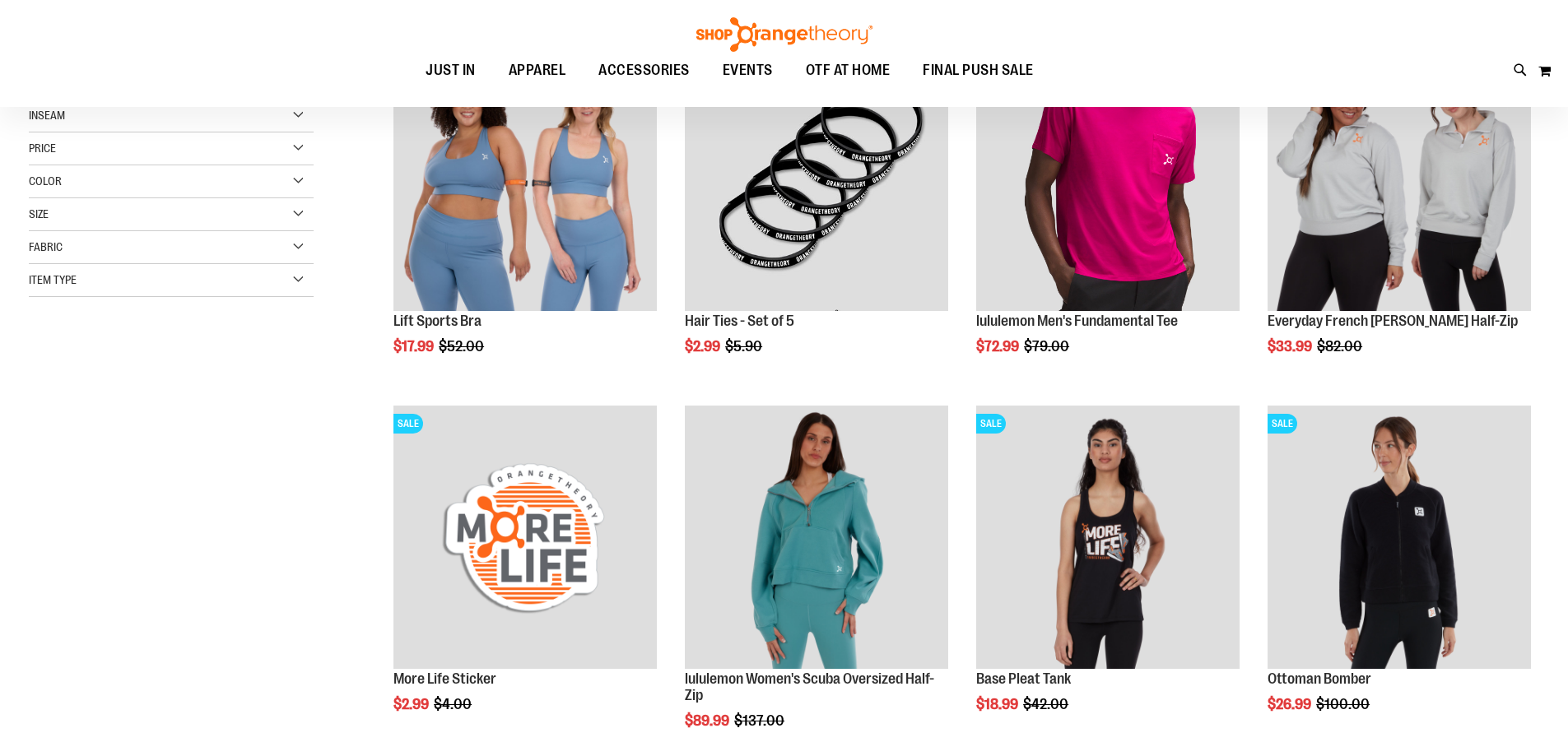
scroll to position [328, 0]
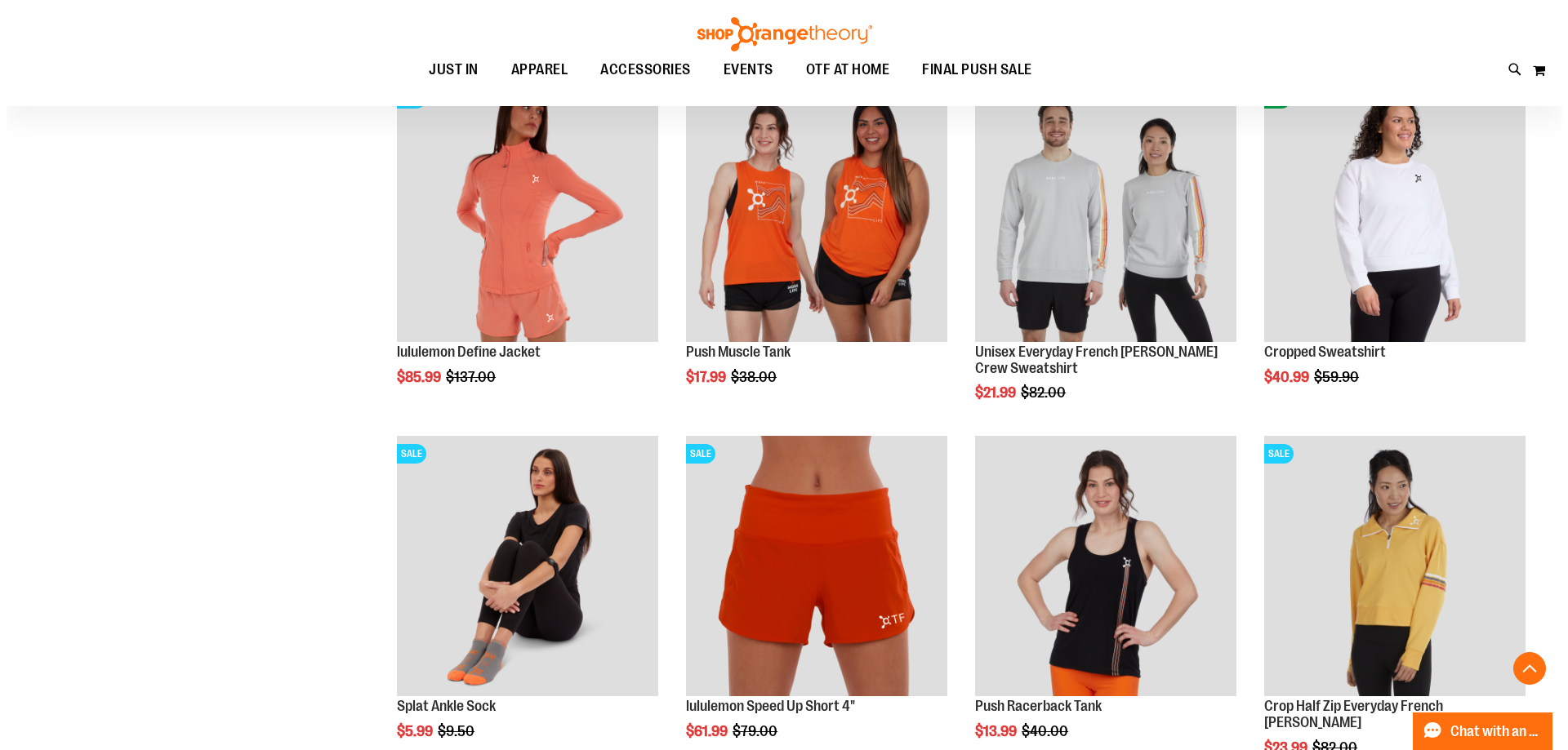
scroll to position [1714, 0]
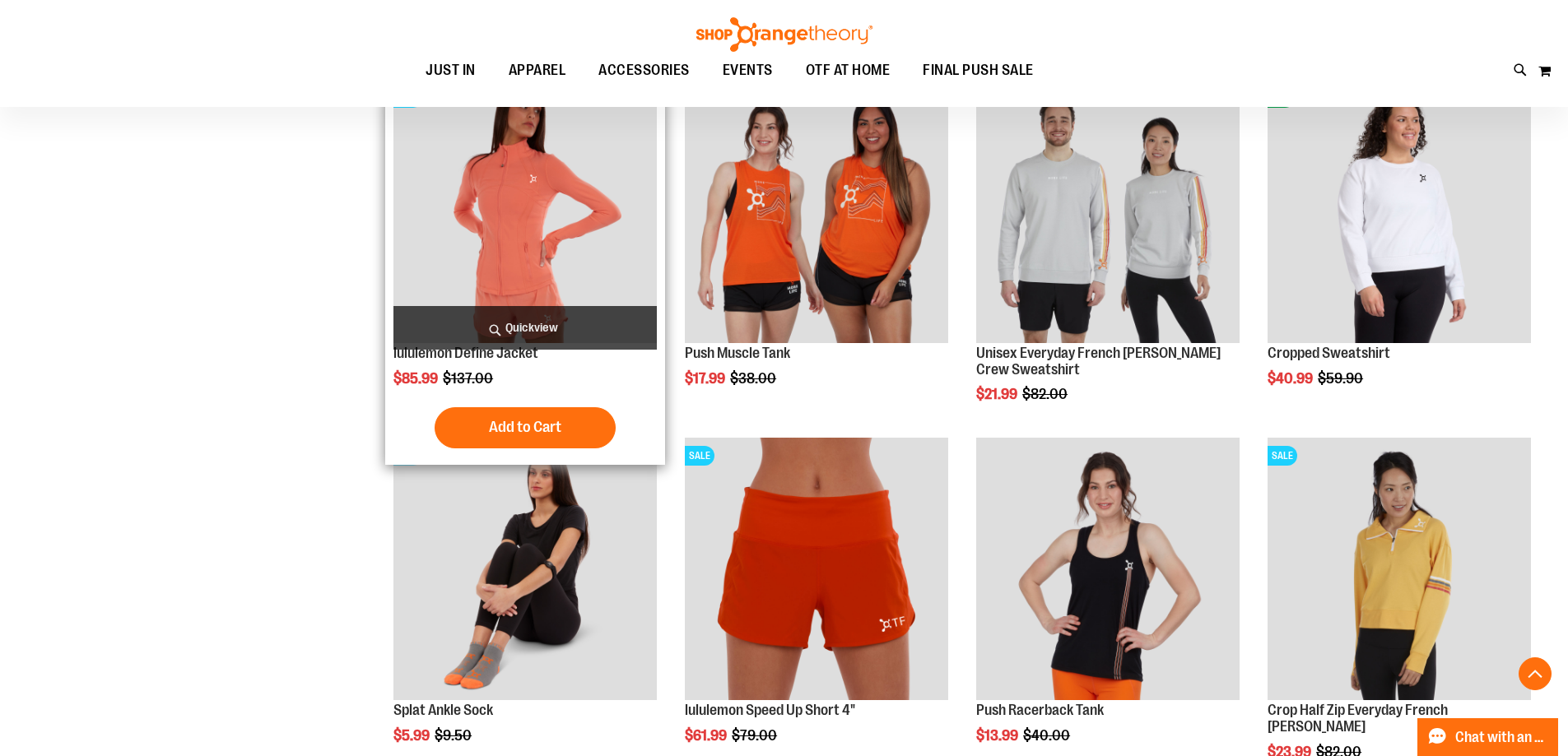
type input "**********"
click at [533, 315] on span "Quickview" at bounding box center [525, 328] width 264 height 43
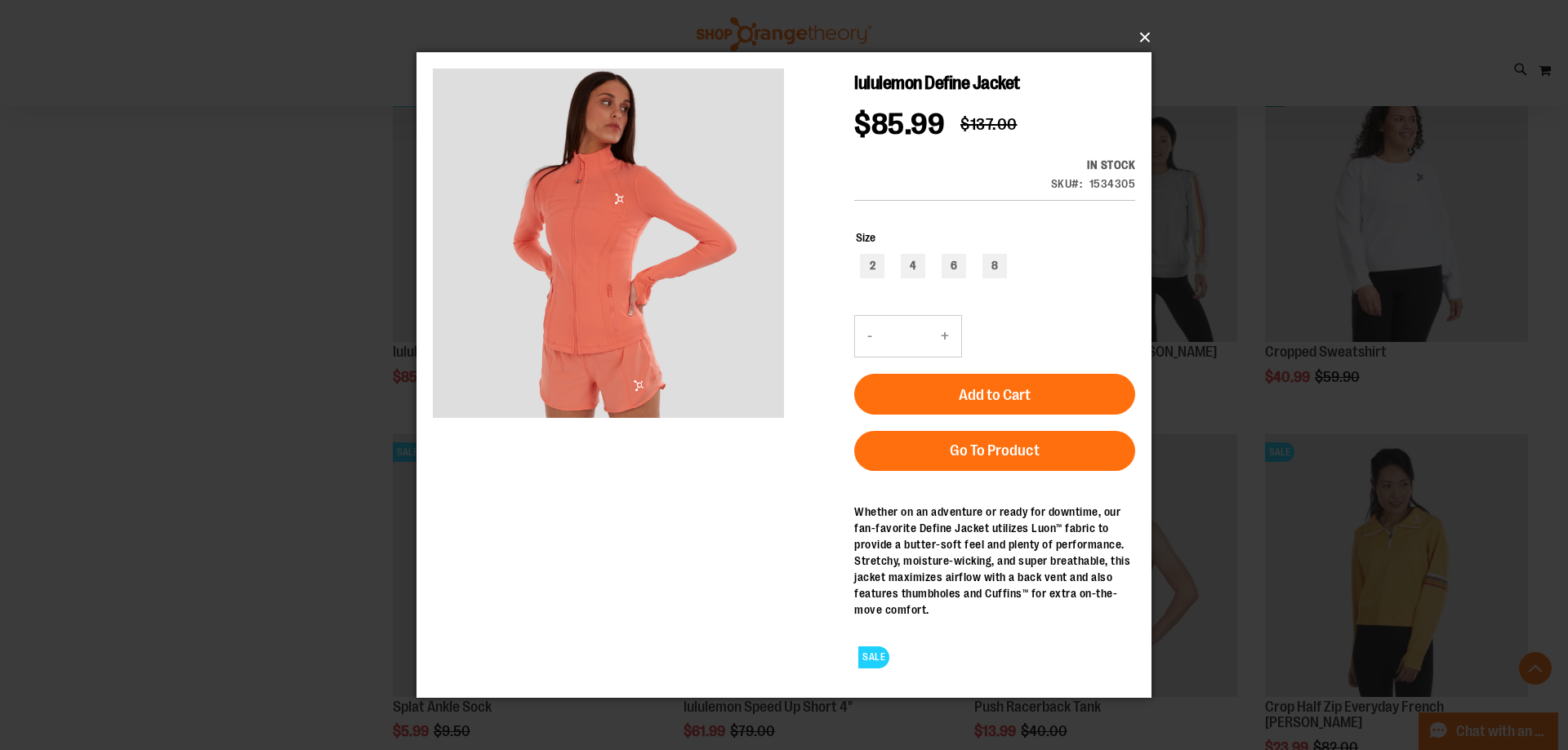
click at [1149, 30] on button "×" at bounding box center [789, 37] width 735 height 36
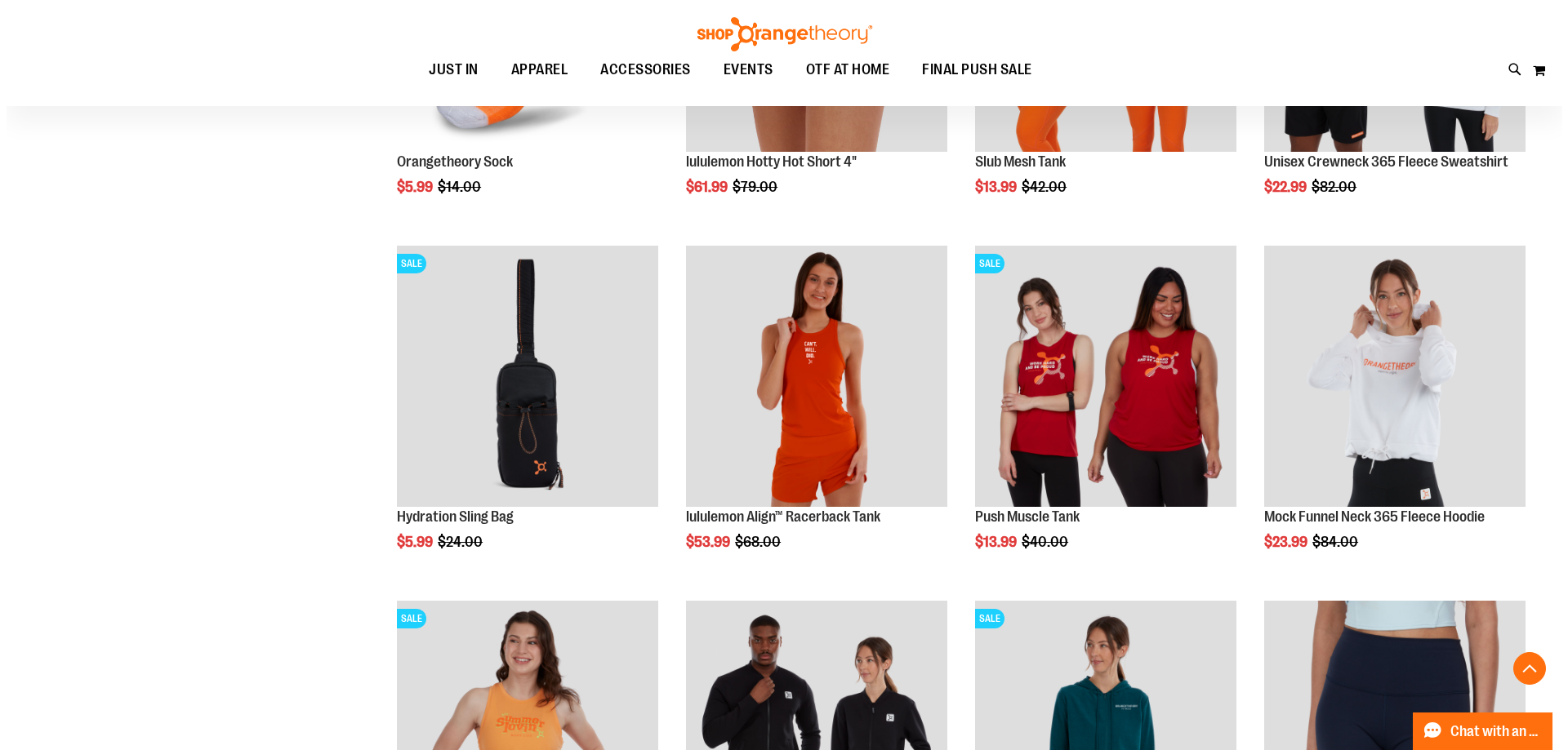
scroll to position [2693, 0]
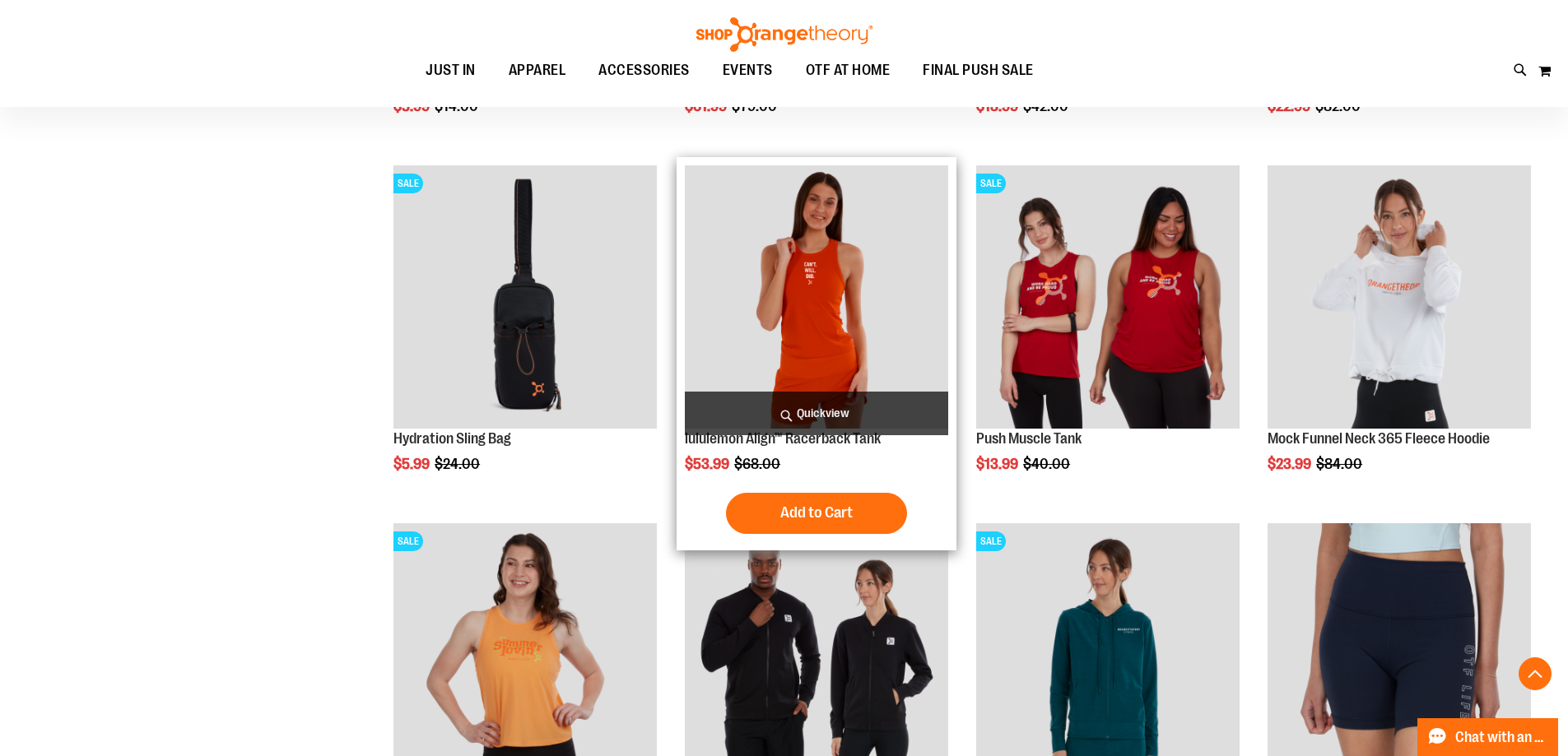
click at [831, 408] on span "Quickview" at bounding box center [817, 413] width 264 height 43
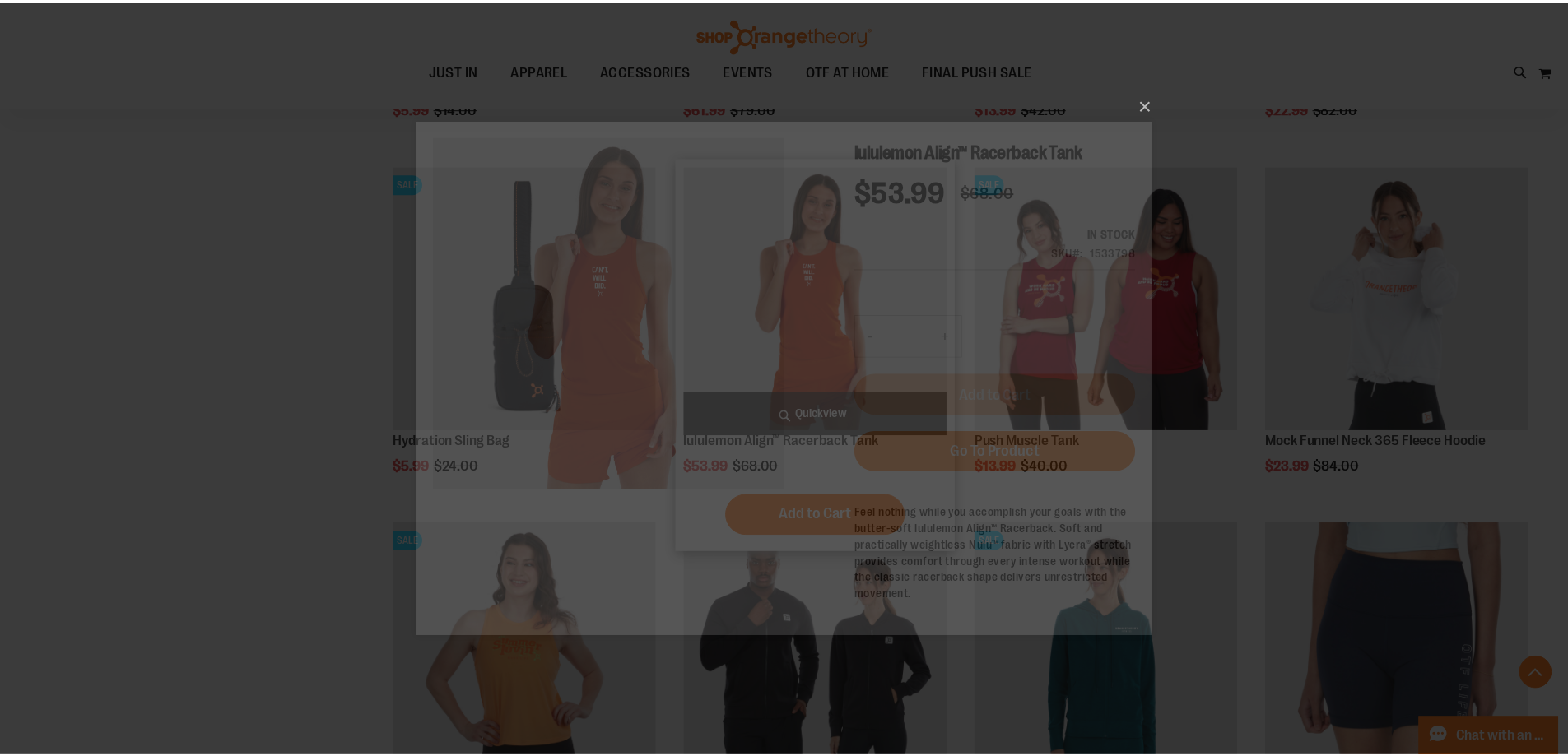
scroll to position [0, 0]
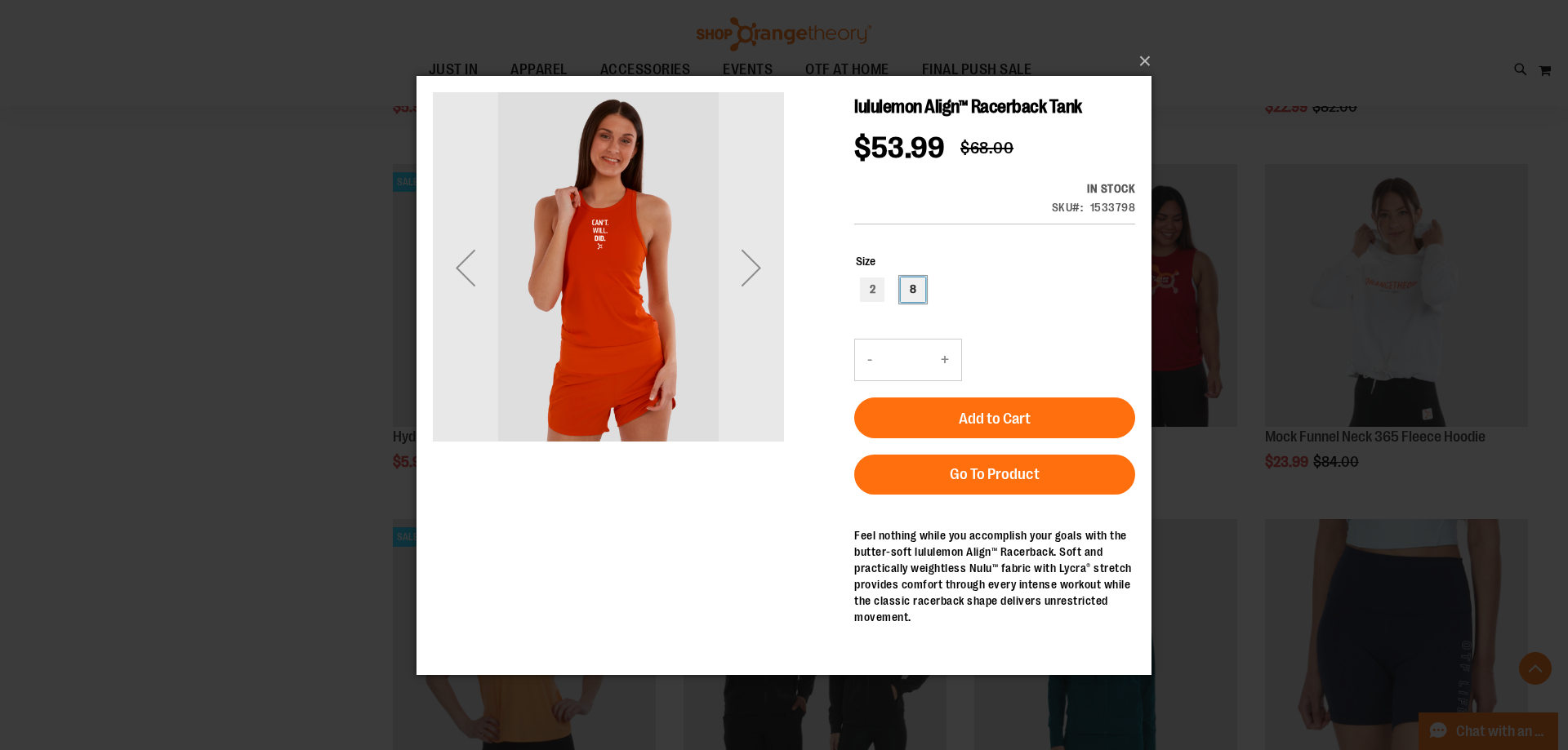
click at [914, 283] on div "8" at bounding box center [914, 289] width 25 height 25
type input "***"
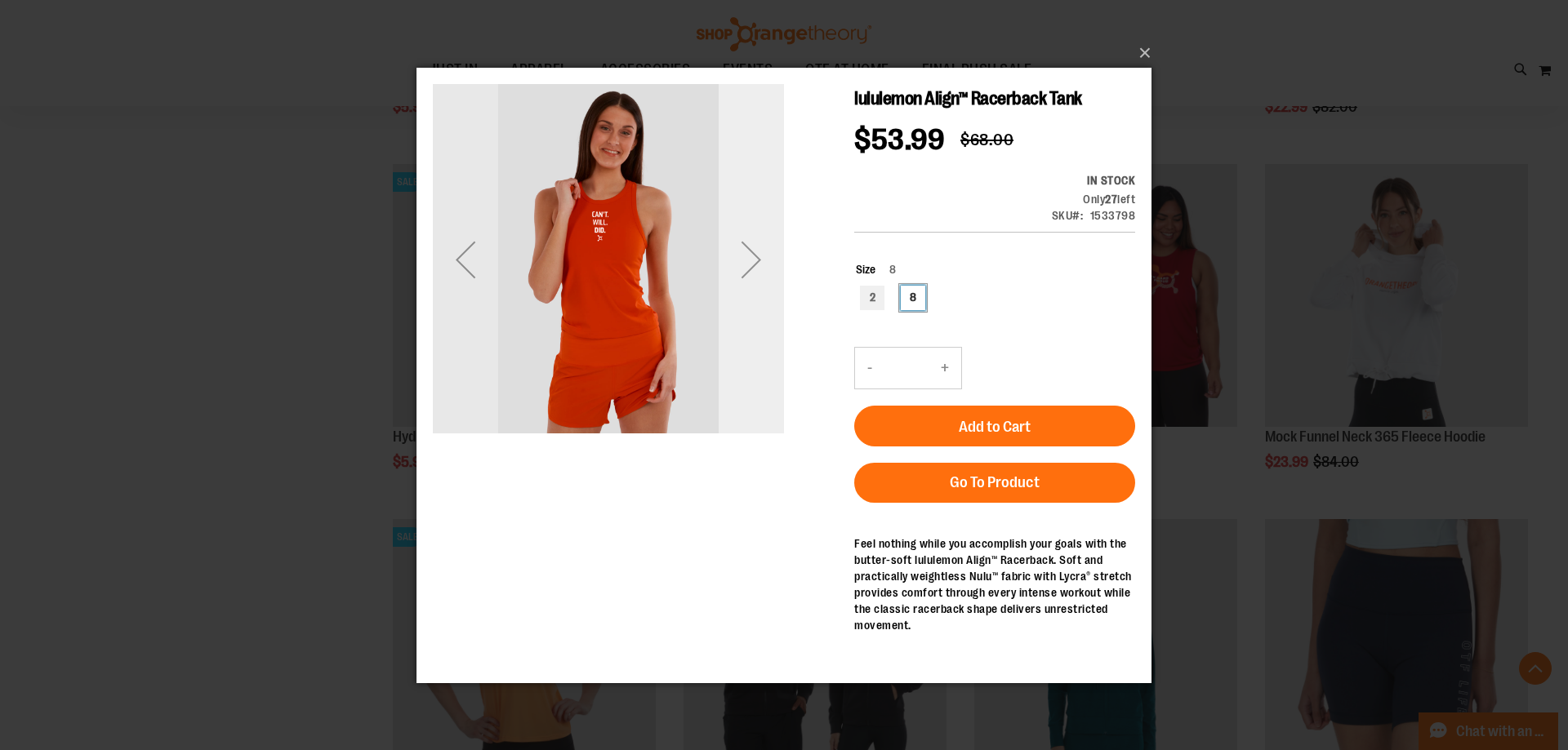
click at [749, 262] on div "Next" at bounding box center [751, 258] width 65 height 65
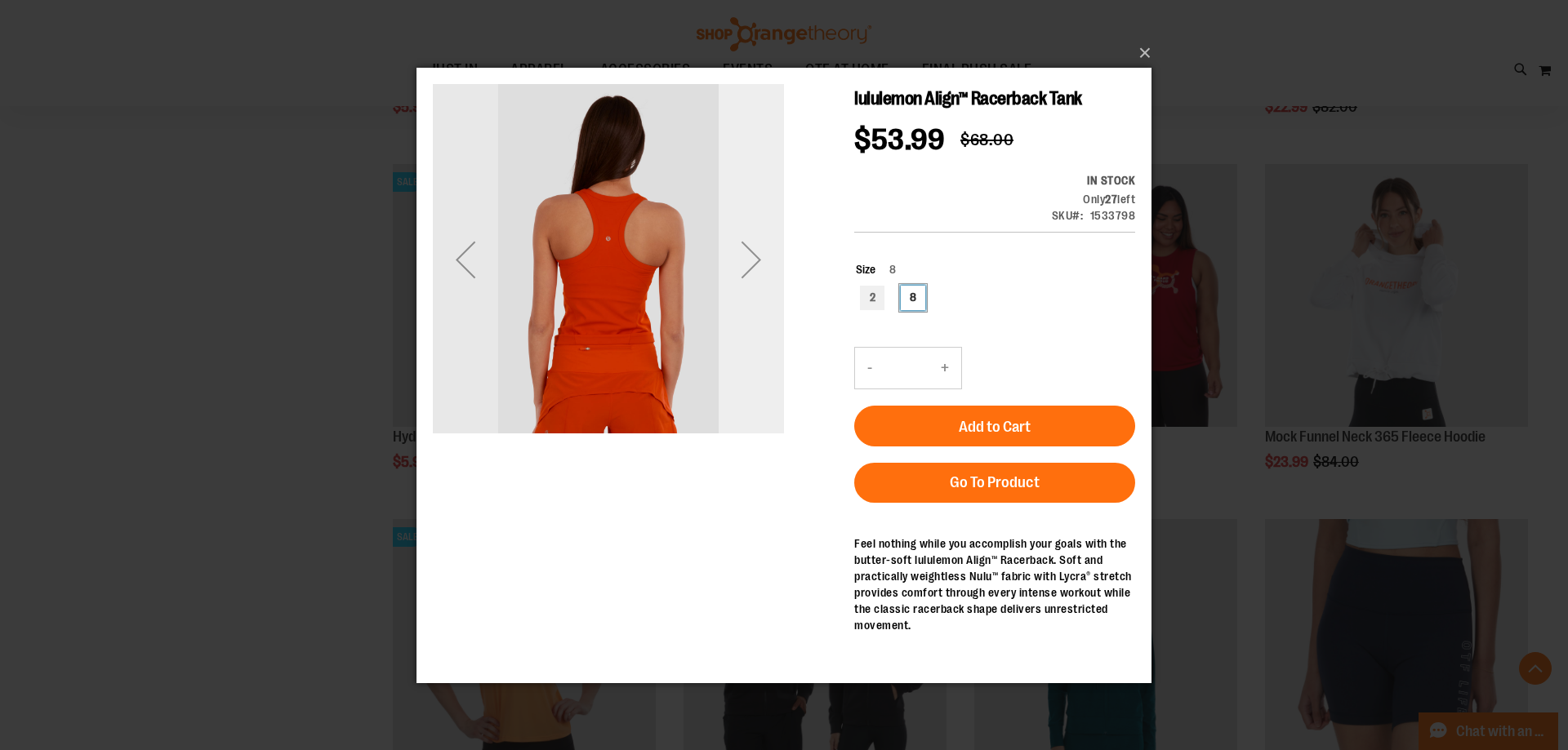
click at [749, 262] on div "Next" at bounding box center [751, 258] width 65 height 65
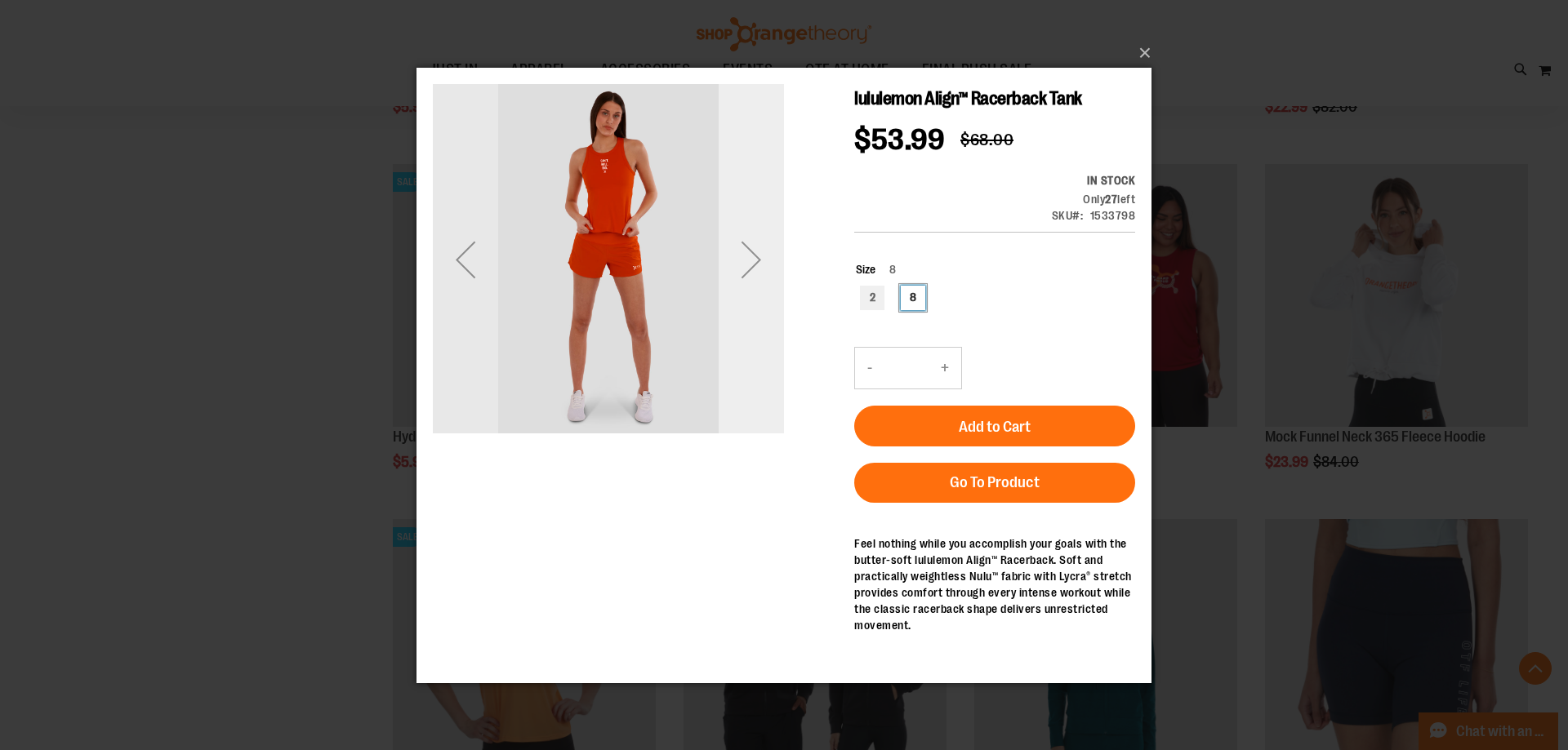
click at [749, 262] on div "Next" at bounding box center [751, 258] width 65 height 65
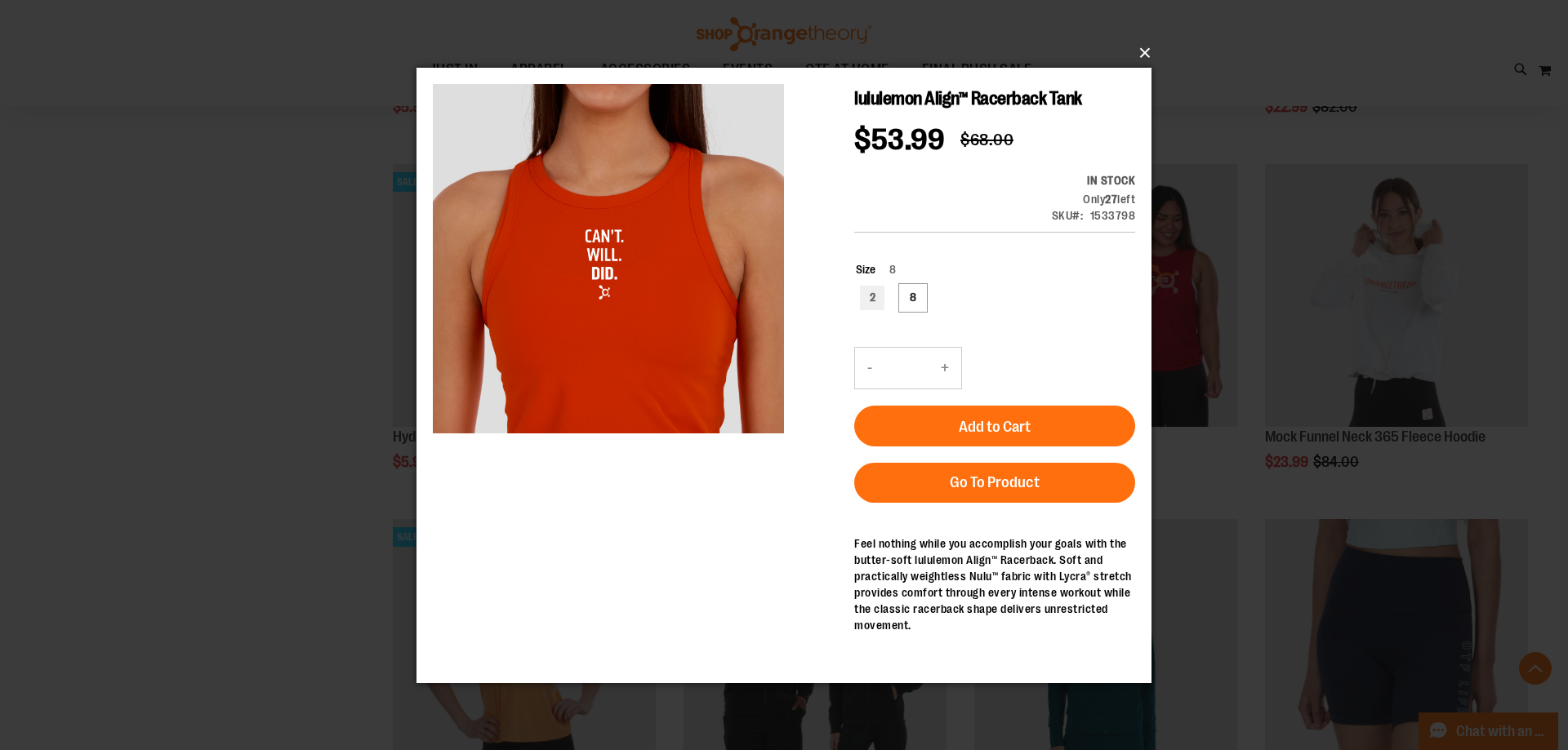
click at [1146, 51] on button "×" at bounding box center [789, 52] width 735 height 36
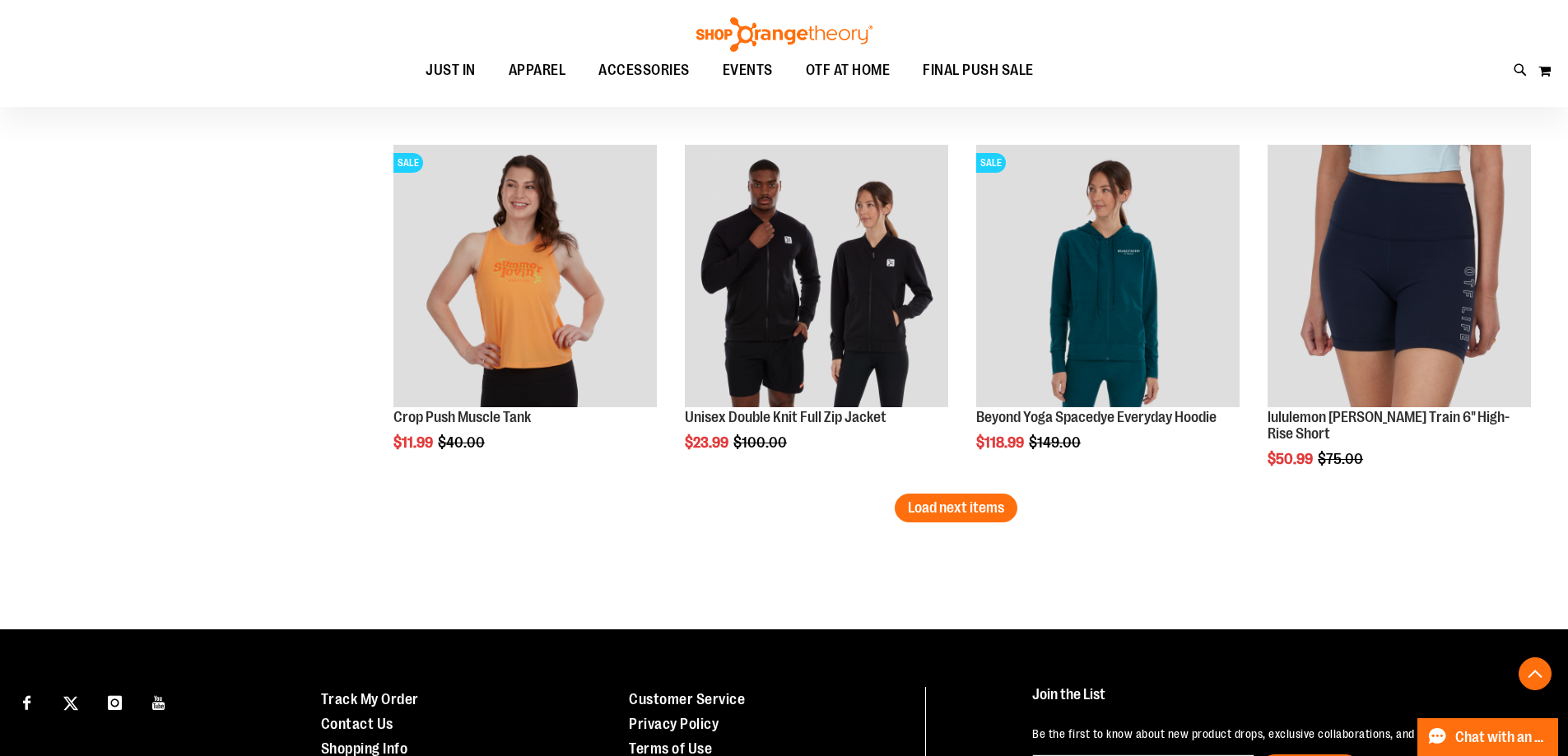
scroll to position [3126, 0]
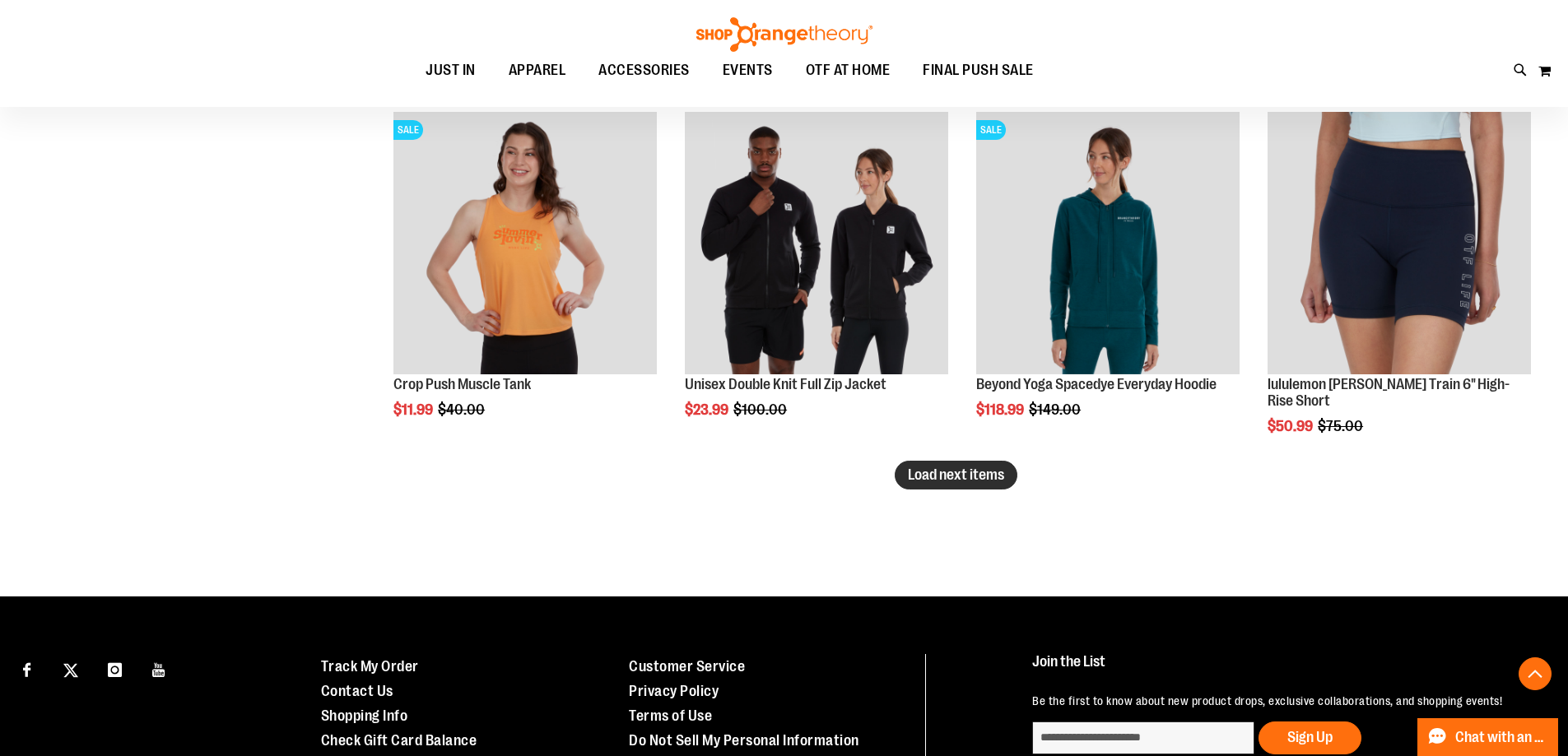
click at [979, 475] on span "Load next items" at bounding box center [956, 475] width 96 height 17
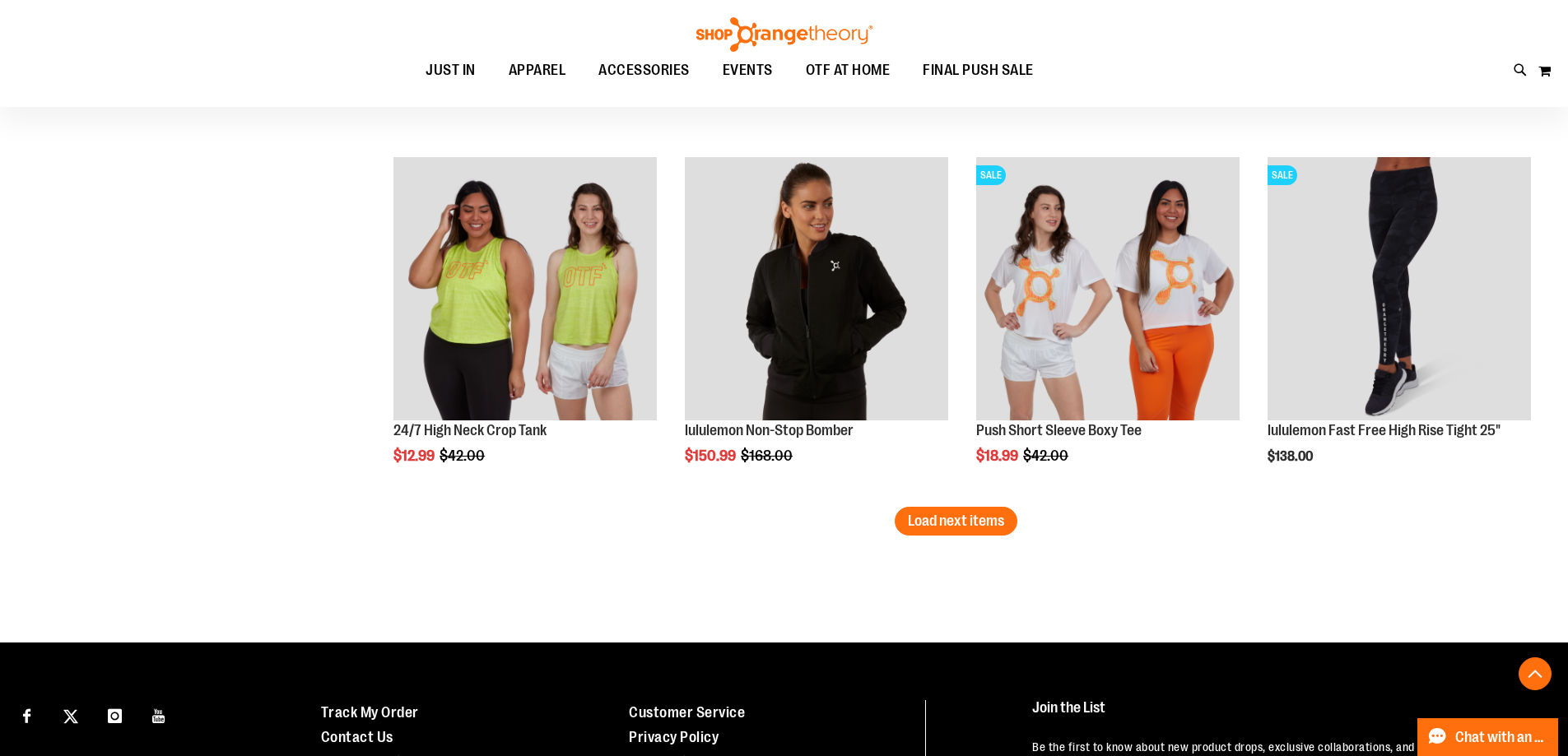
scroll to position [4196, 0]
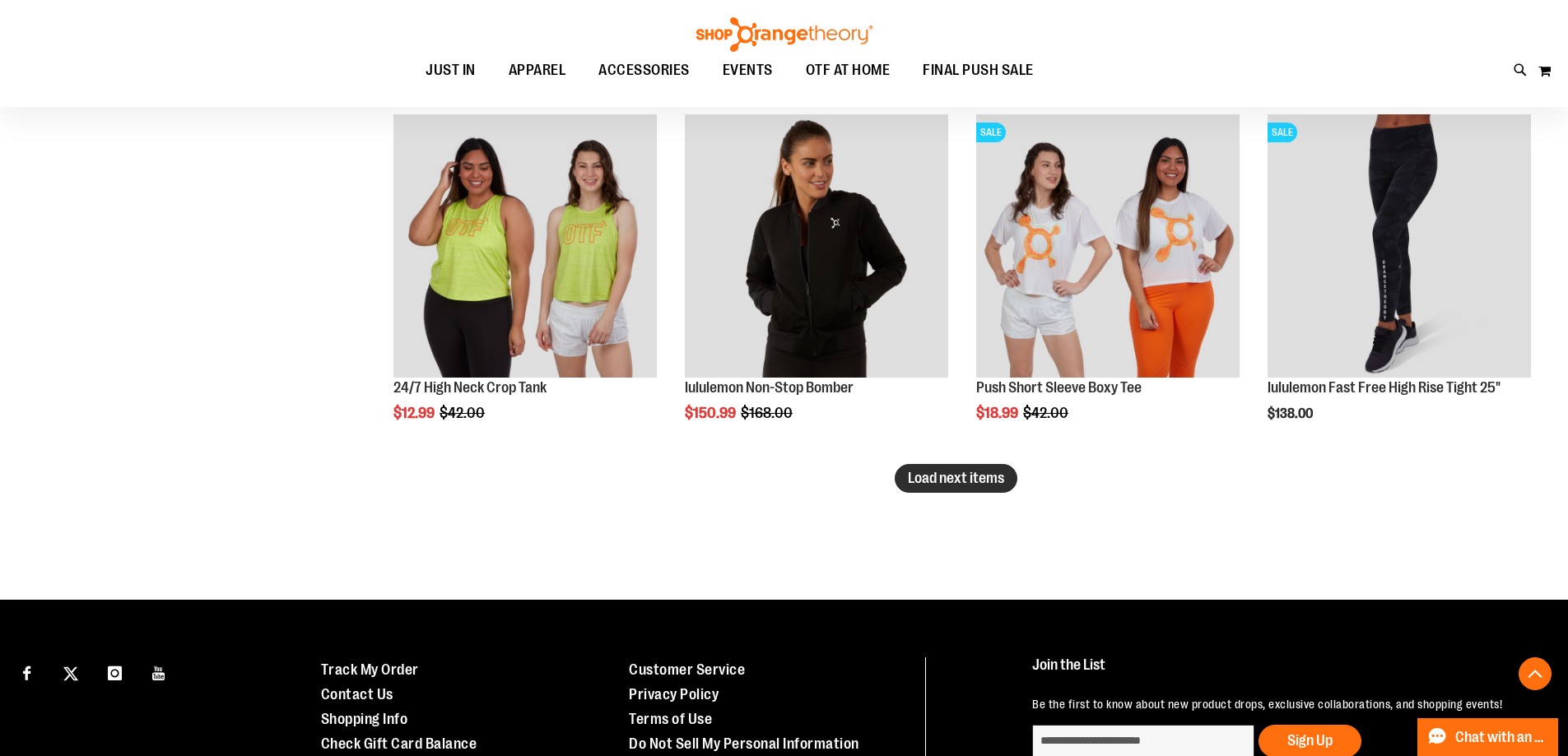
click at [918, 476] on span "Load next items" at bounding box center [956, 478] width 96 height 17
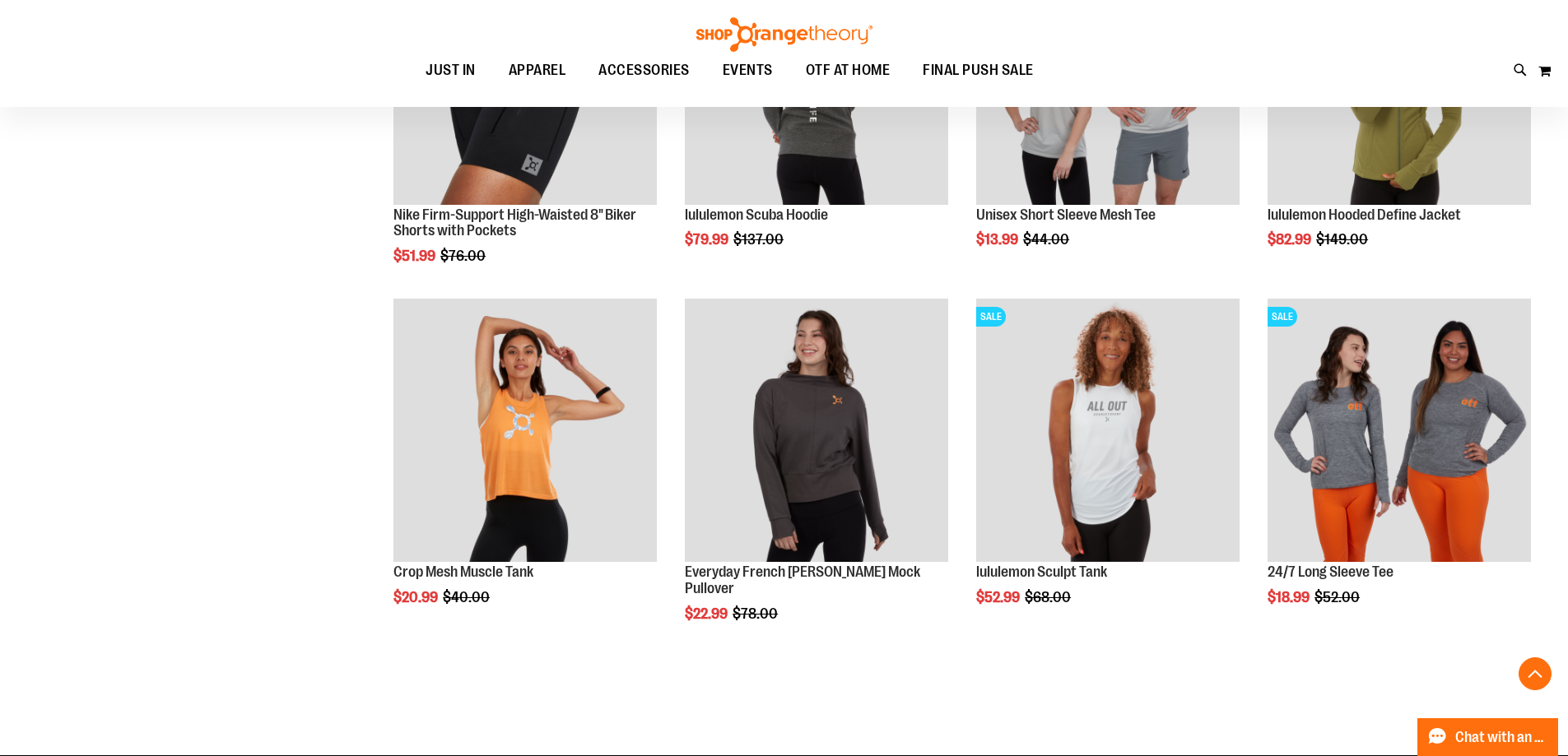
scroll to position [5100, 0]
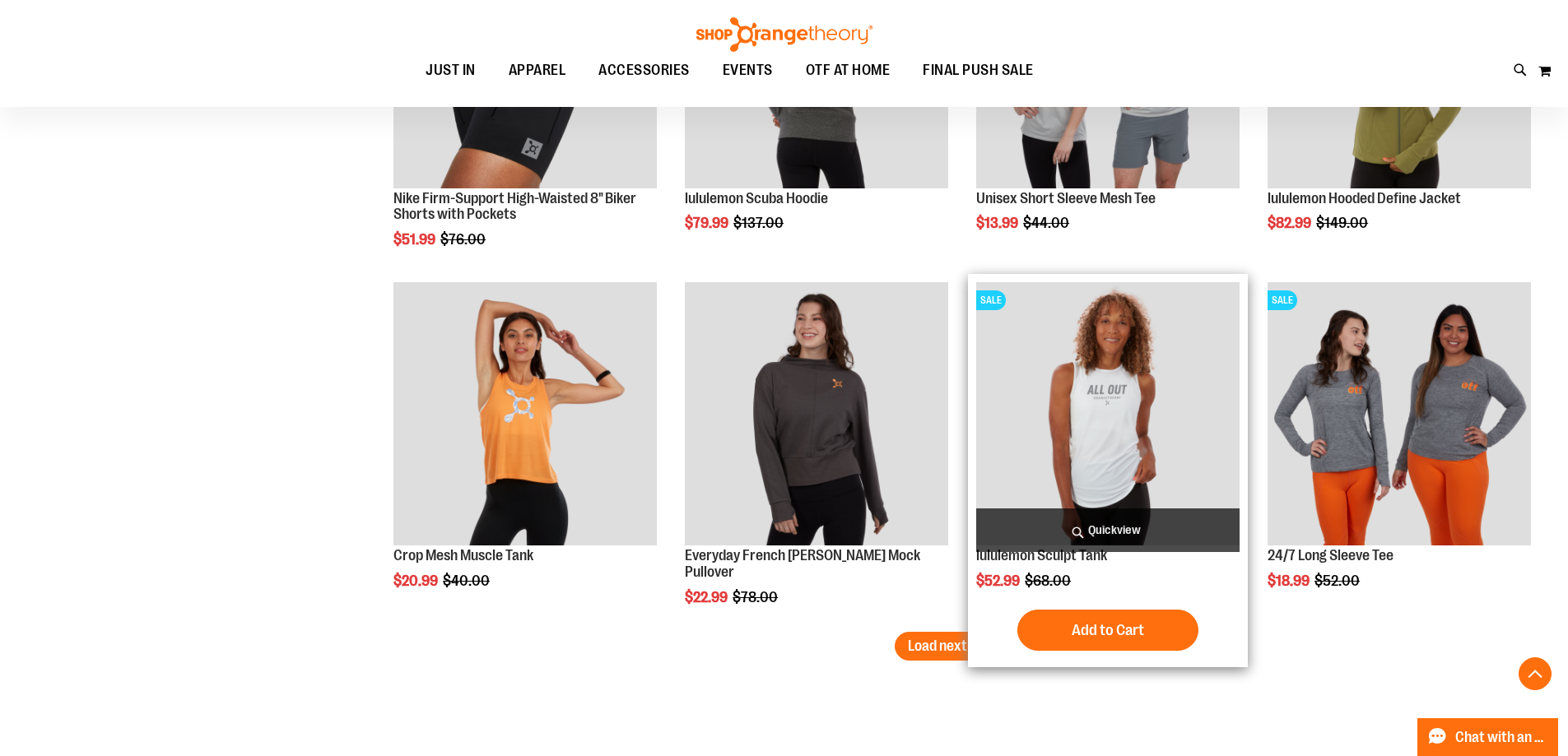
click at [1115, 396] on img "product" at bounding box center [1108, 414] width 264 height 264
